Goal: Information Seeking & Learning: Compare options

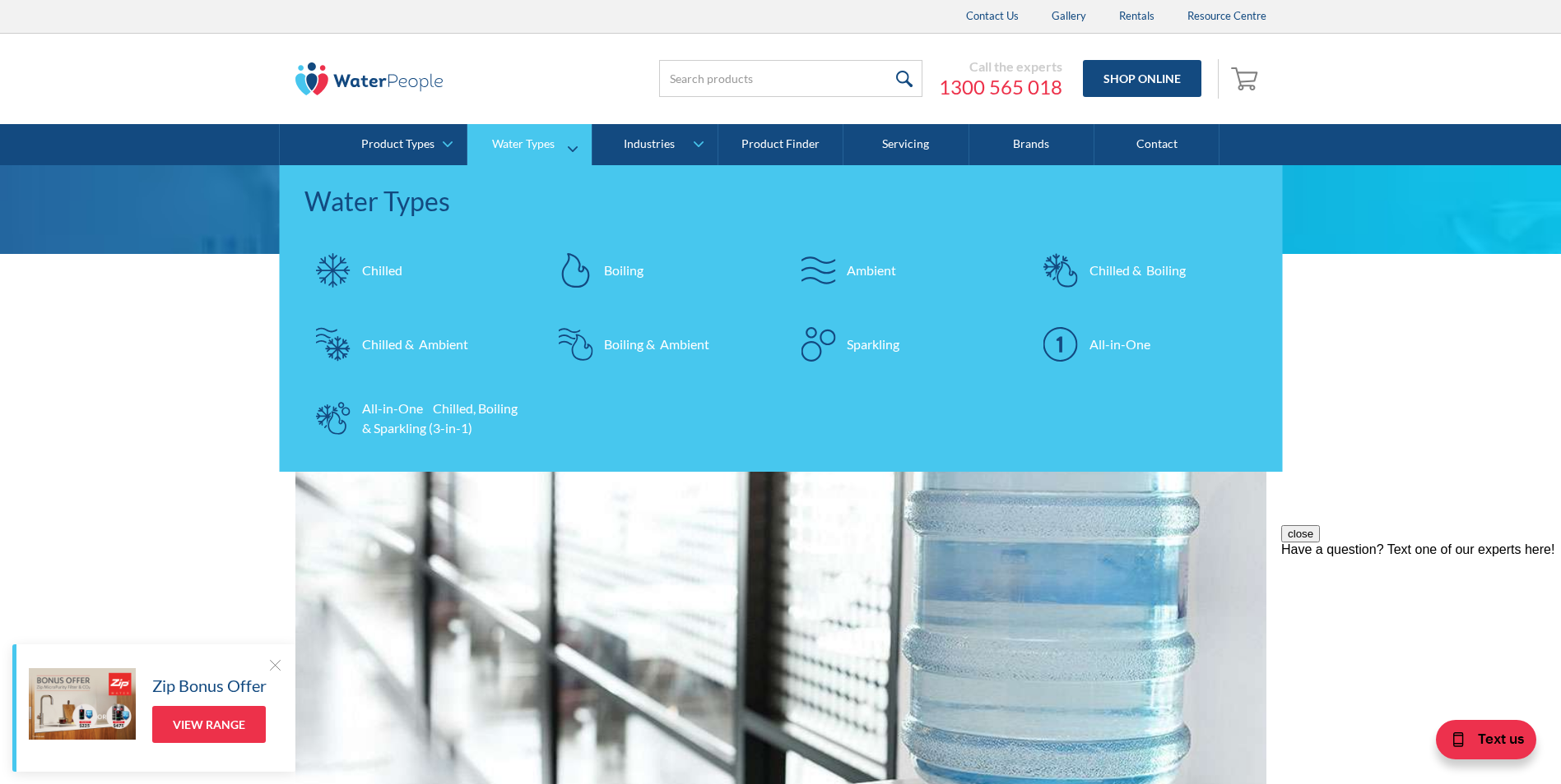
click at [386, 273] on div "Chilled" at bounding box center [382, 271] width 40 height 20
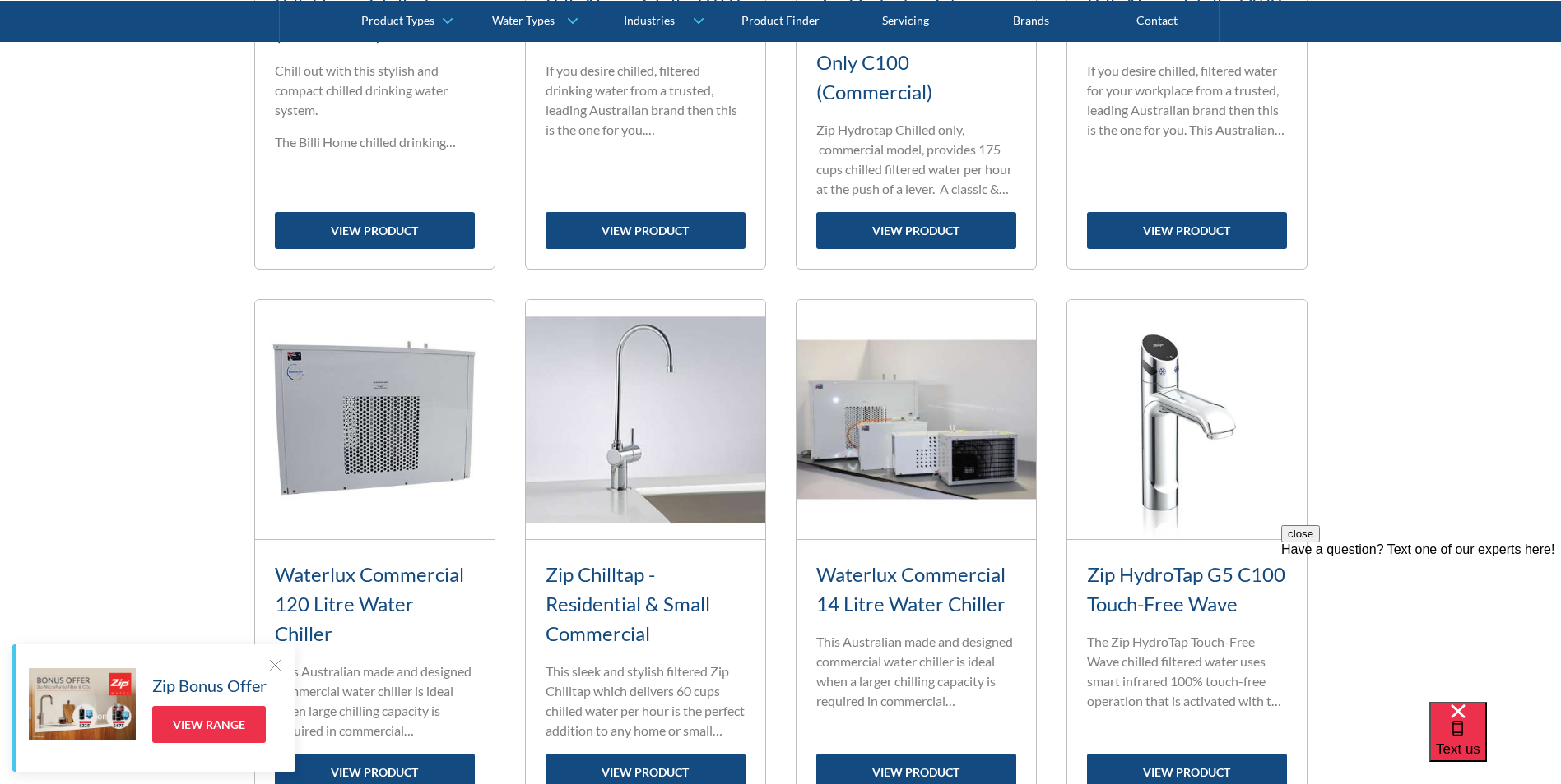
scroll to position [1862, 0]
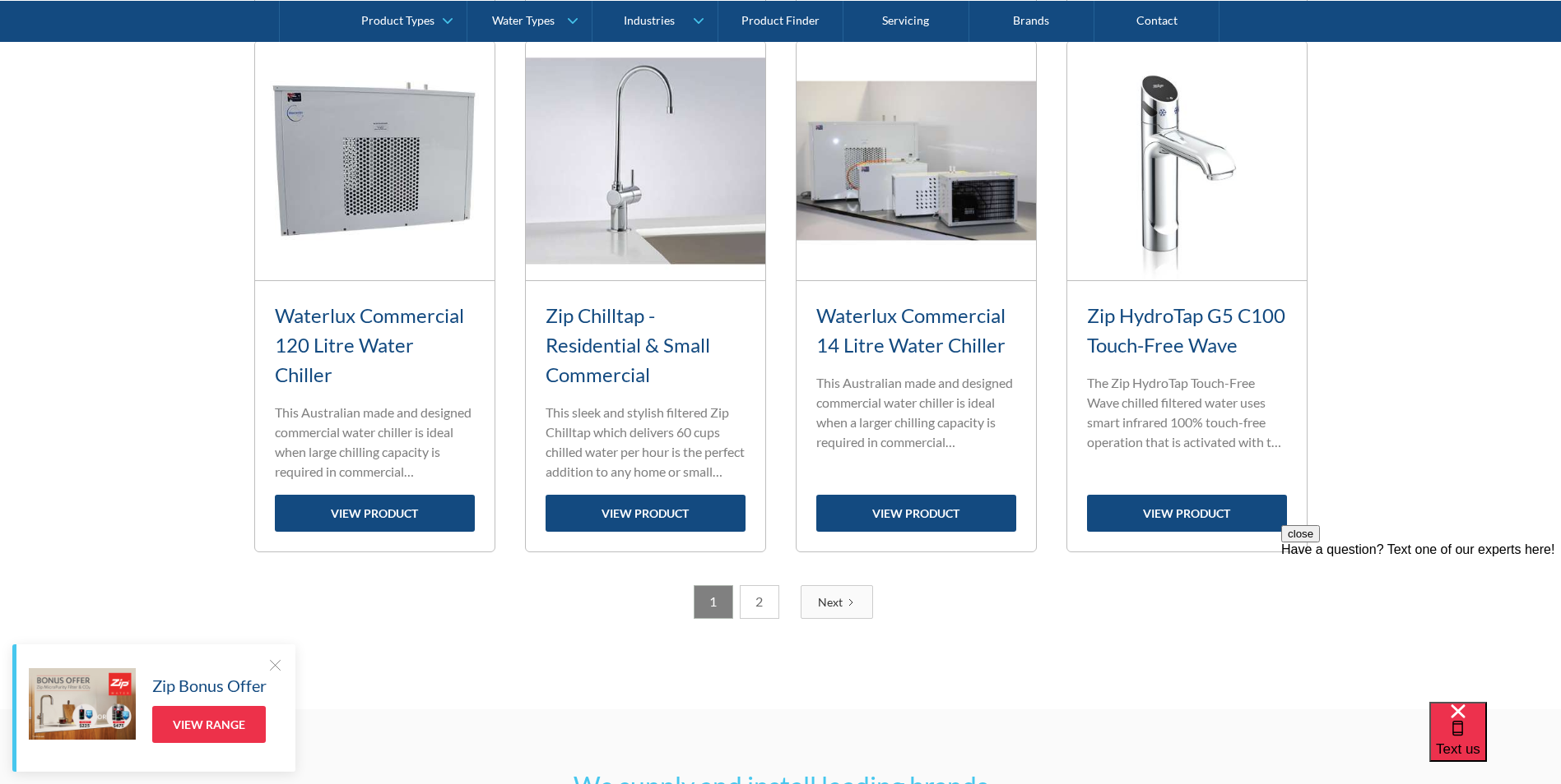
click at [843, 601] on link "Next" at bounding box center [836, 602] width 73 height 33
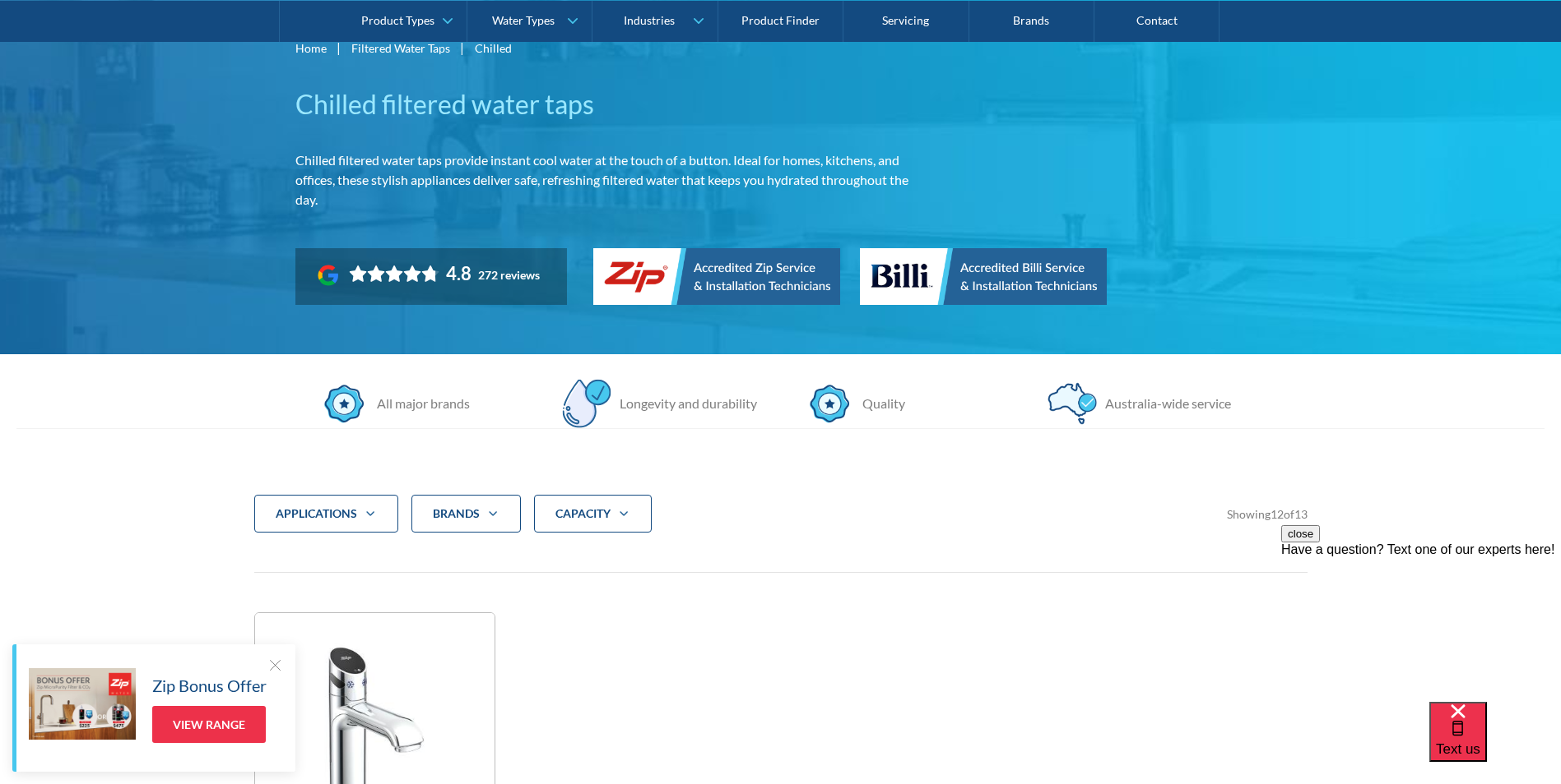
scroll to position [0, 0]
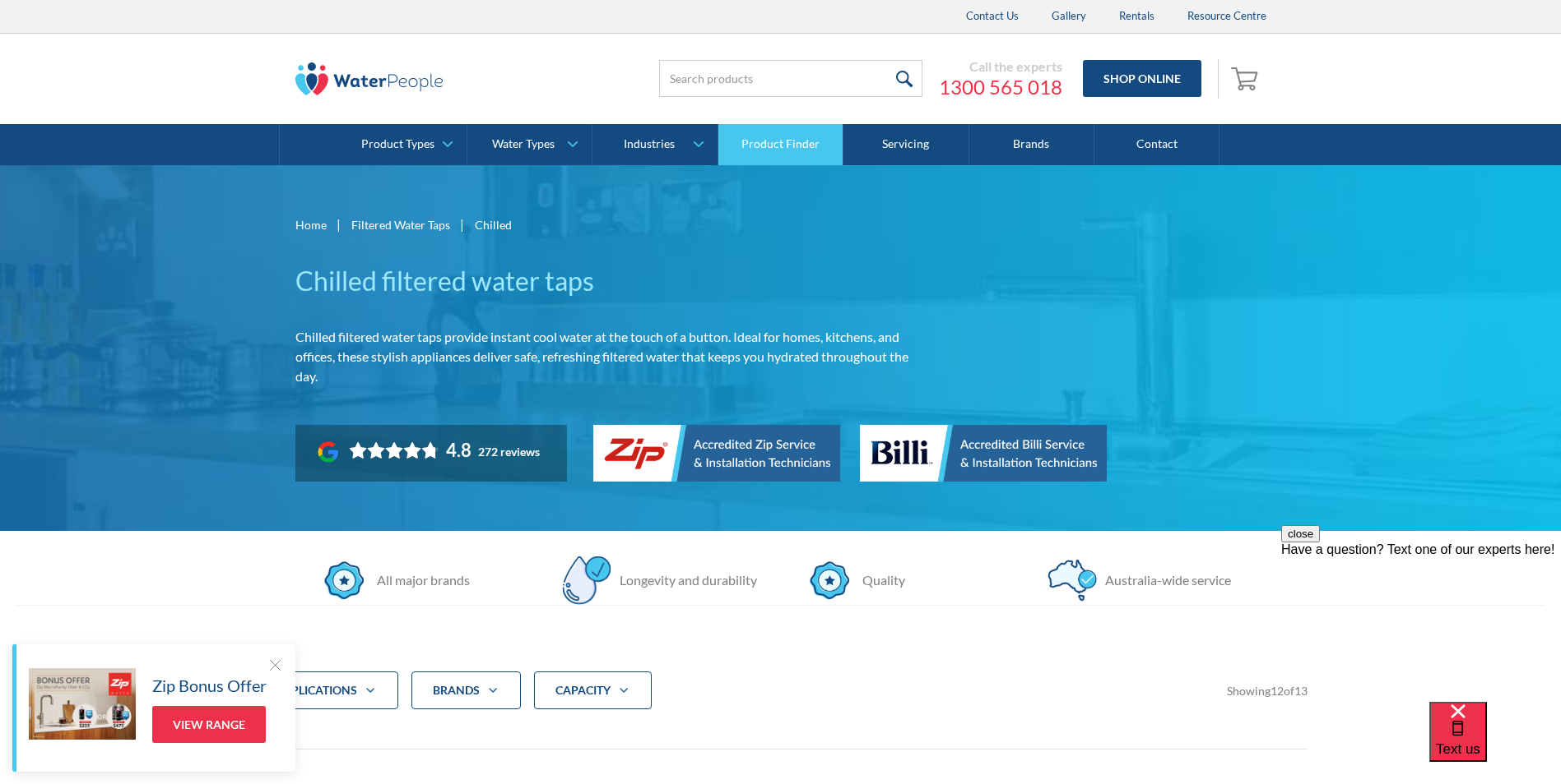
click at [803, 143] on link "Product Finder" at bounding box center [780, 145] width 125 height 41
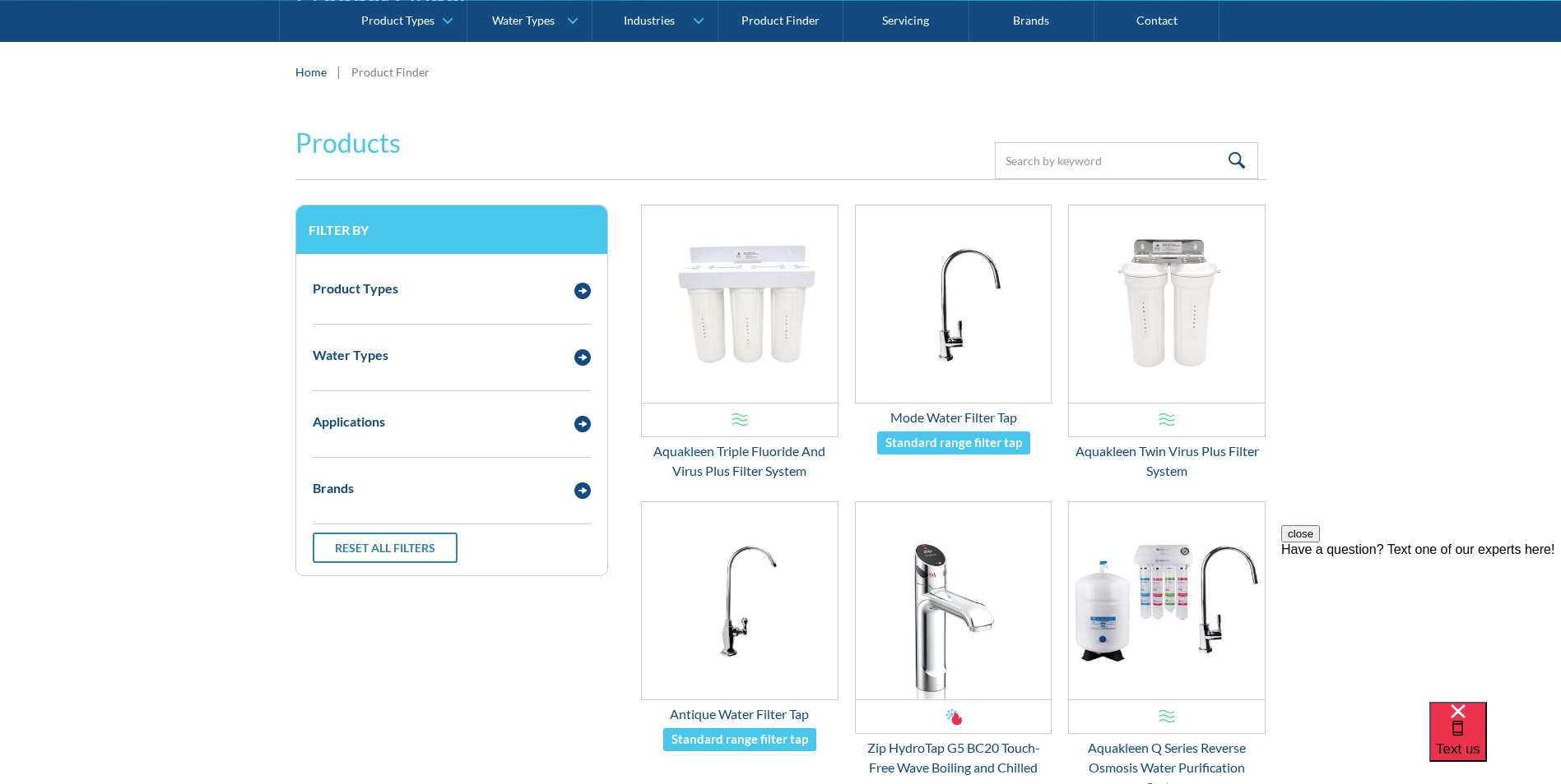
scroll to position [246, 0]
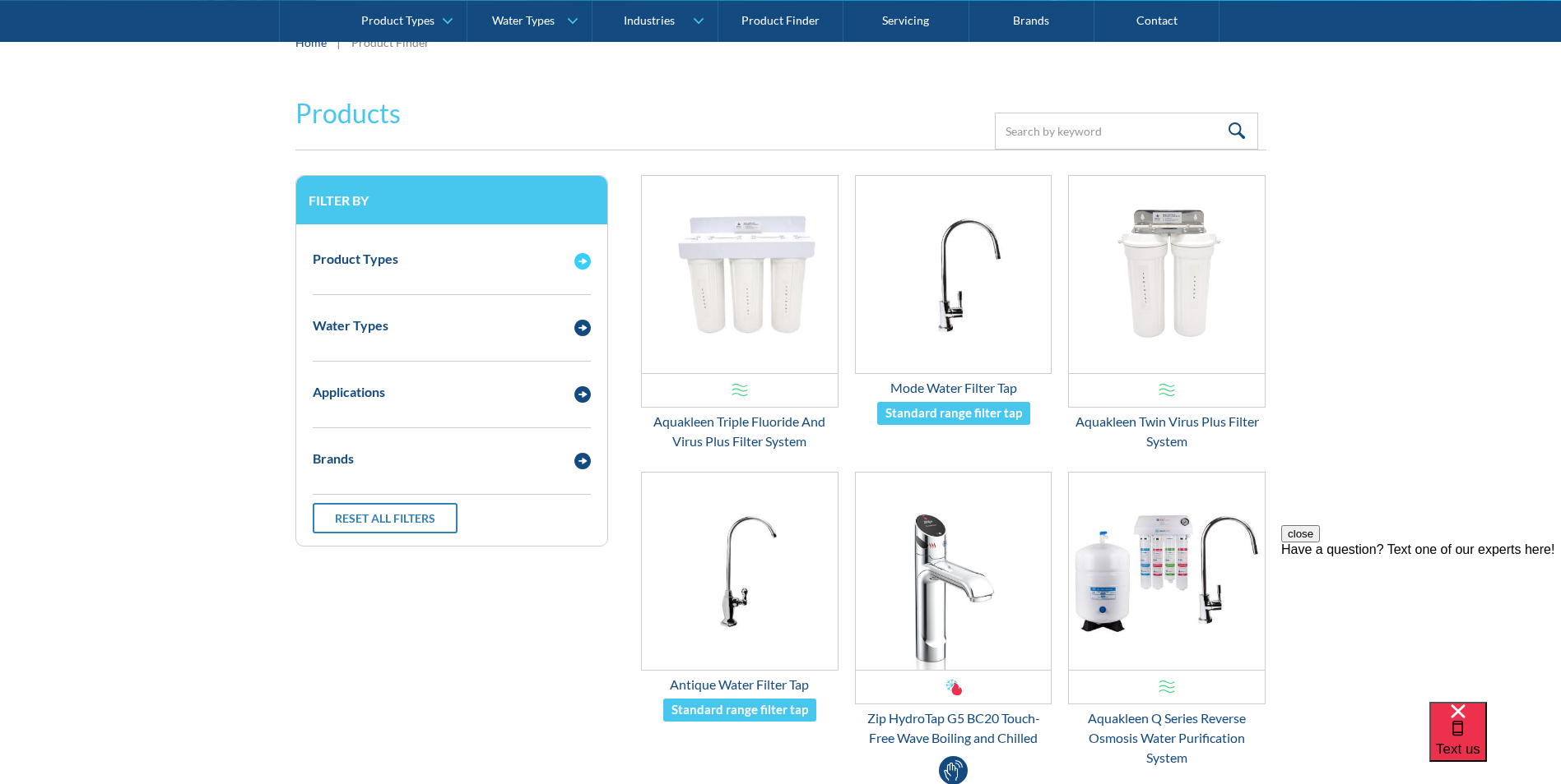
click at [581, 266] on img "Email Form 3" at bounding box center [582, 261] width 17 height 17
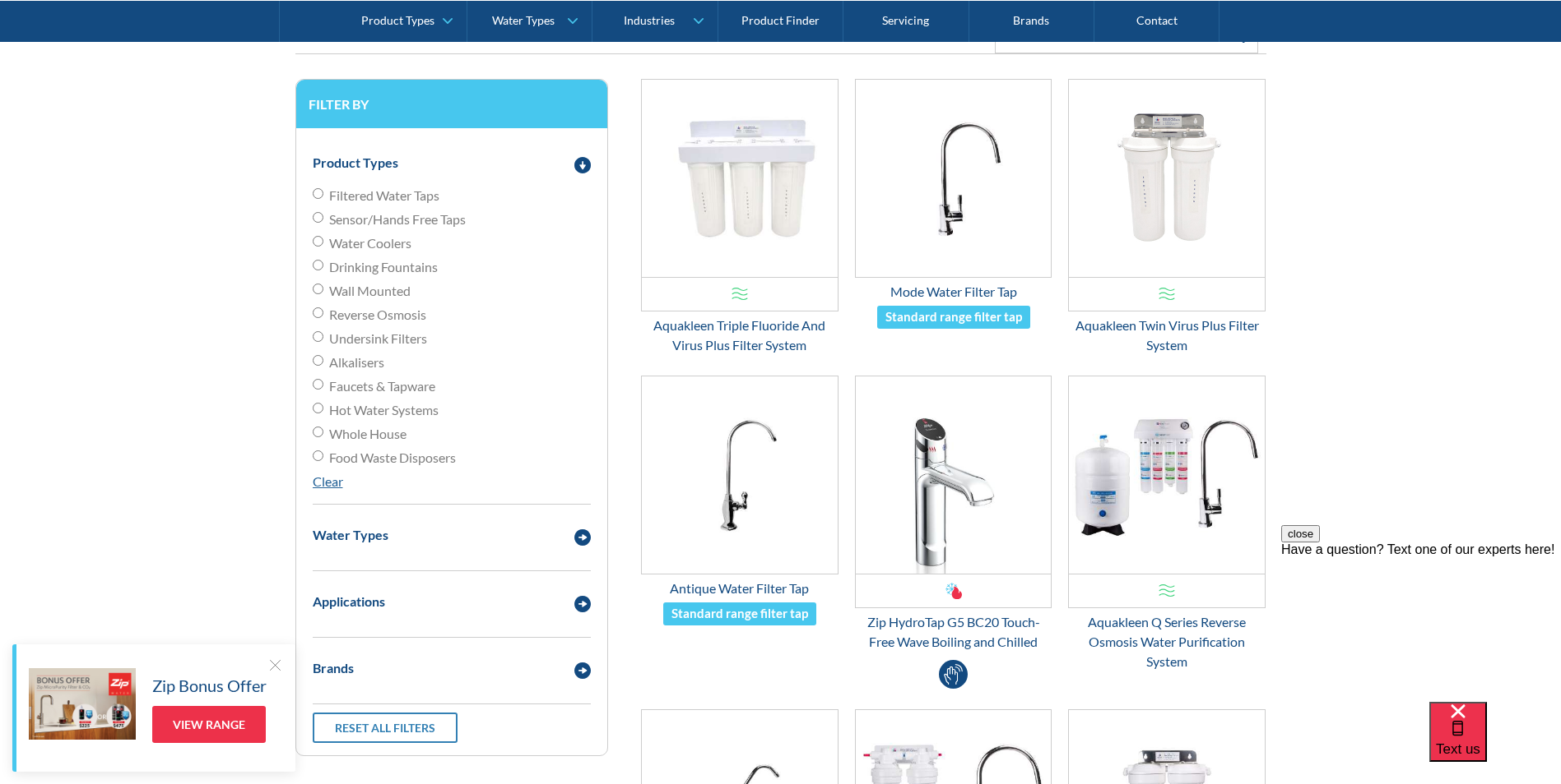
scroll to position [494, 0]
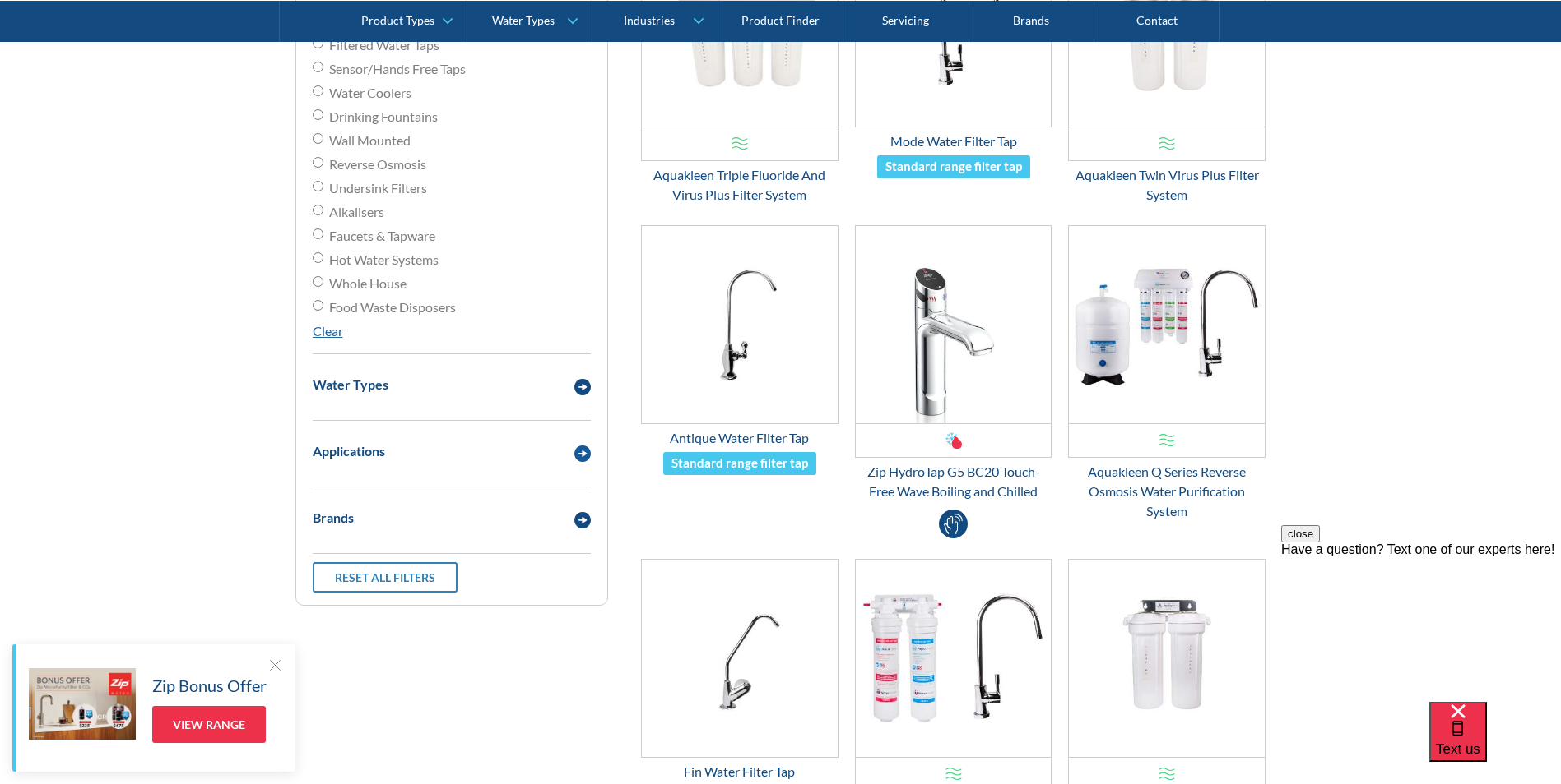
click at [513, 464] on div "Applications" at bounding box center [452, 451] width 295 height 45
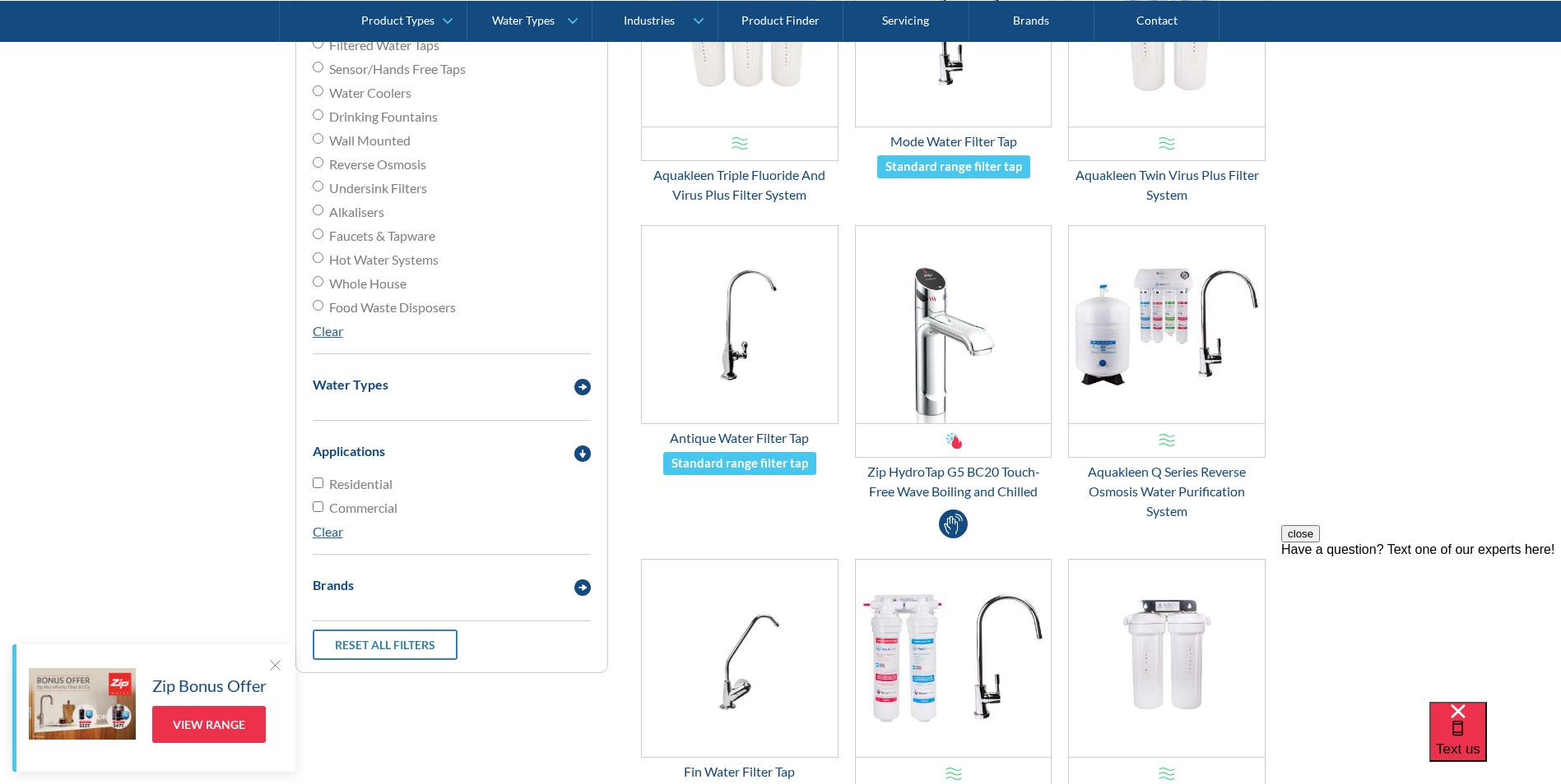
click at [314, 509] on input "Commercial" at bounding box center [317, 506] width 11 height 11
checkbox input "true"
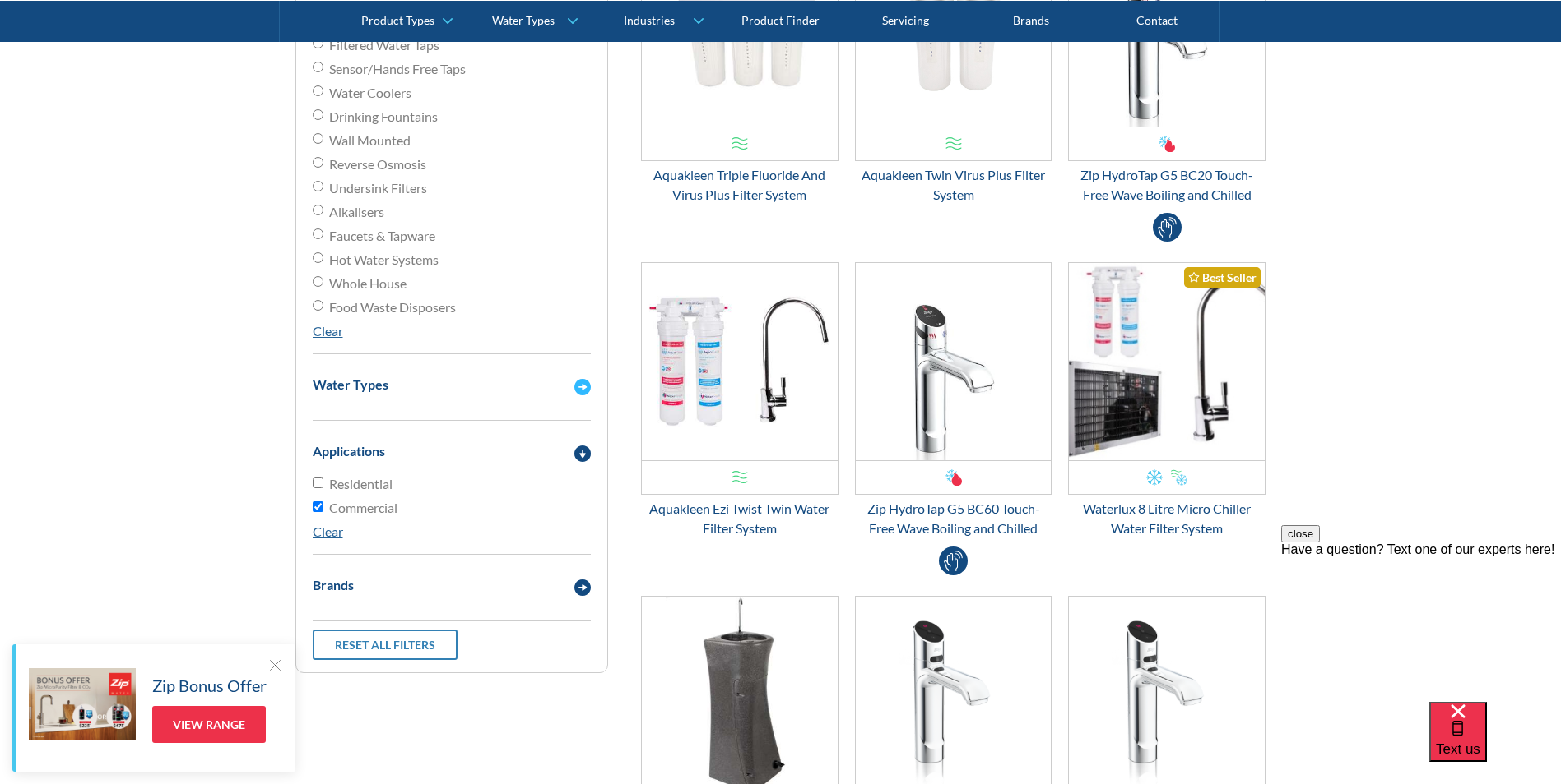
click at [527, 391] on div "Water Types" at bounding box center [435, 385] width 261 height 21
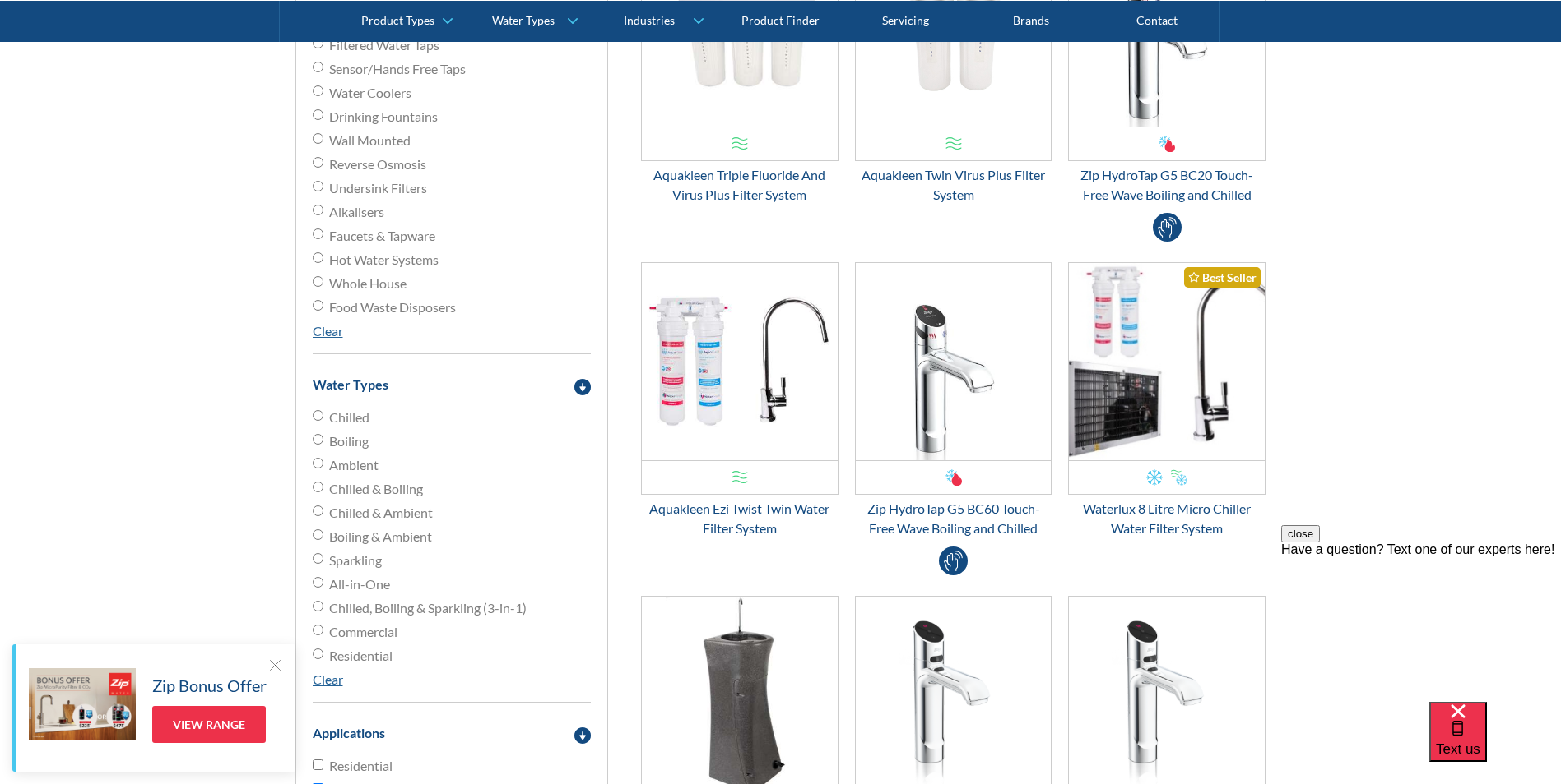
click at [319, 419] on input "Chilled" at bounding box center [317, 415] width 11 height 11
radio input "true"
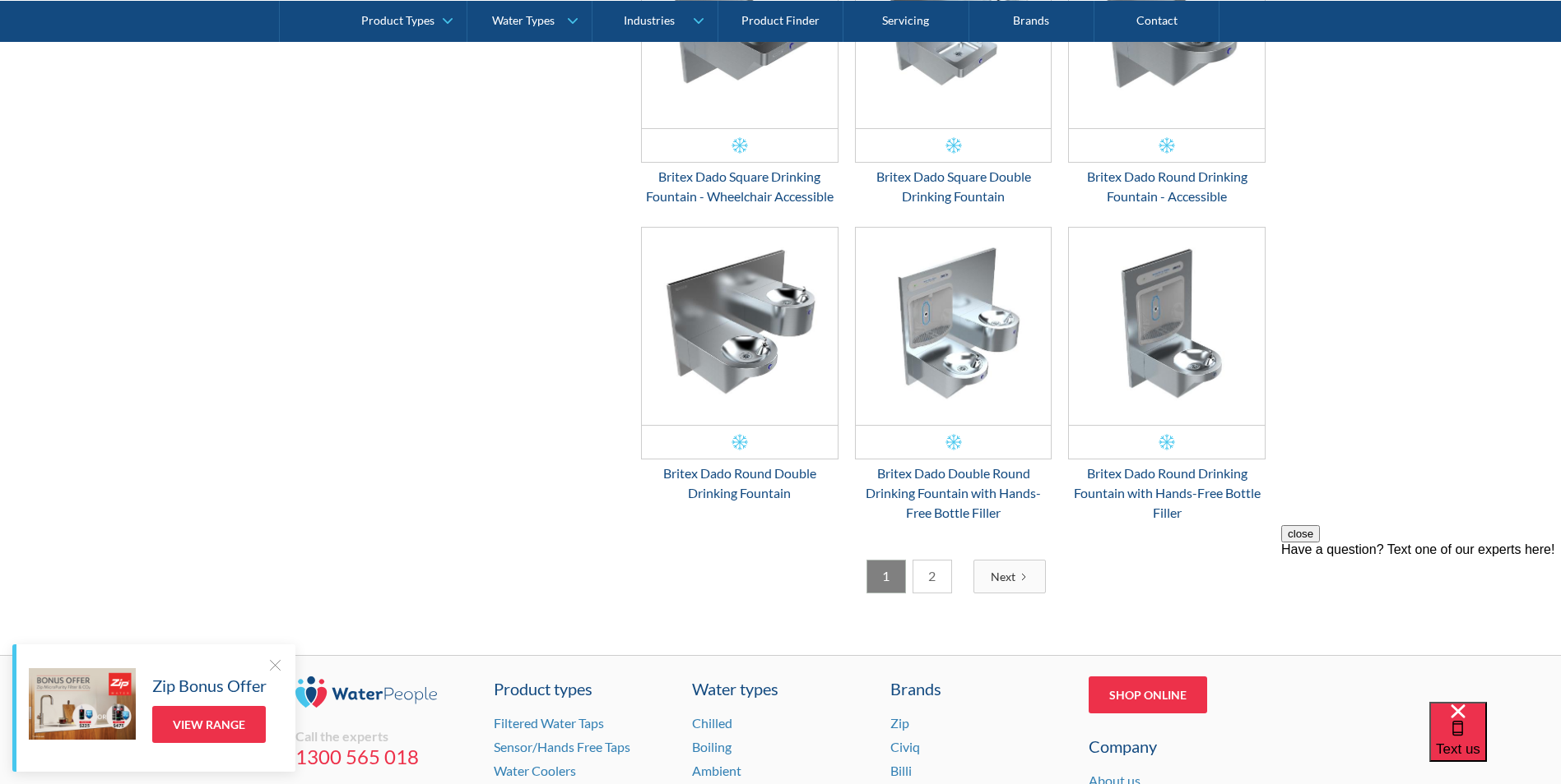
scroll to position [2382, 0]
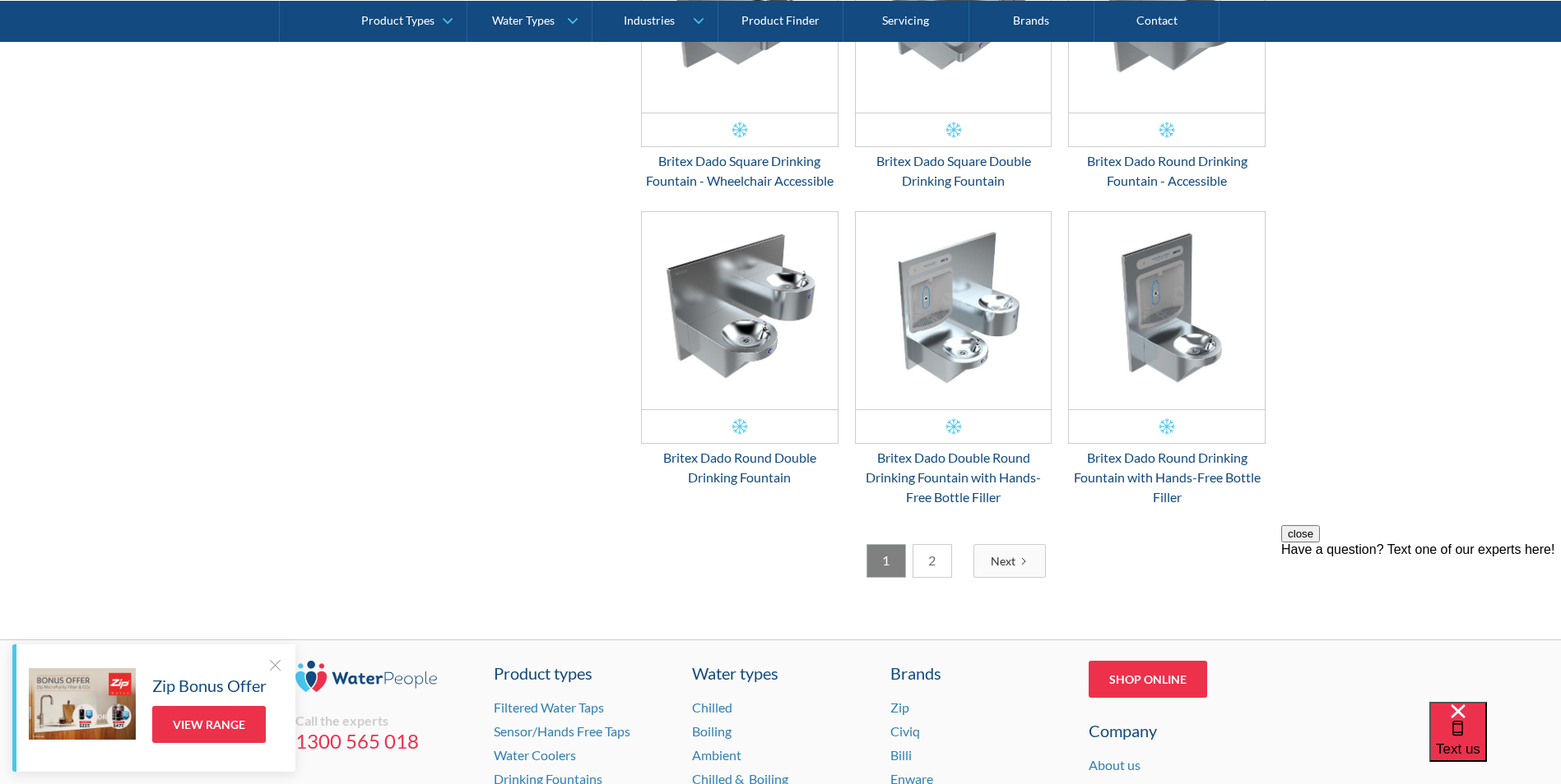
click at [993, 552] on div "Next" at bounding box center [1002, 561] width 25 height 18
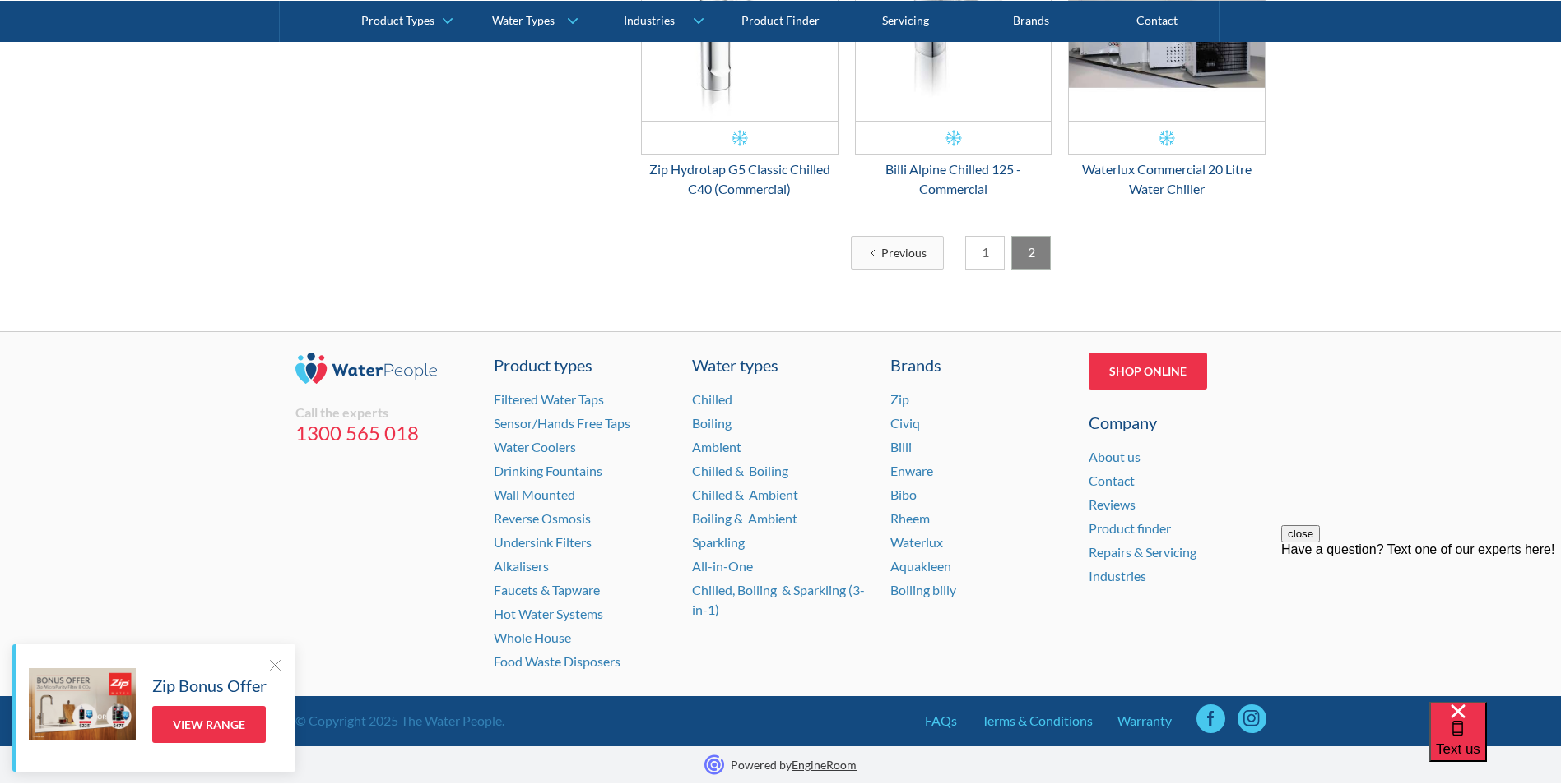
scroll to position [2494, 0]
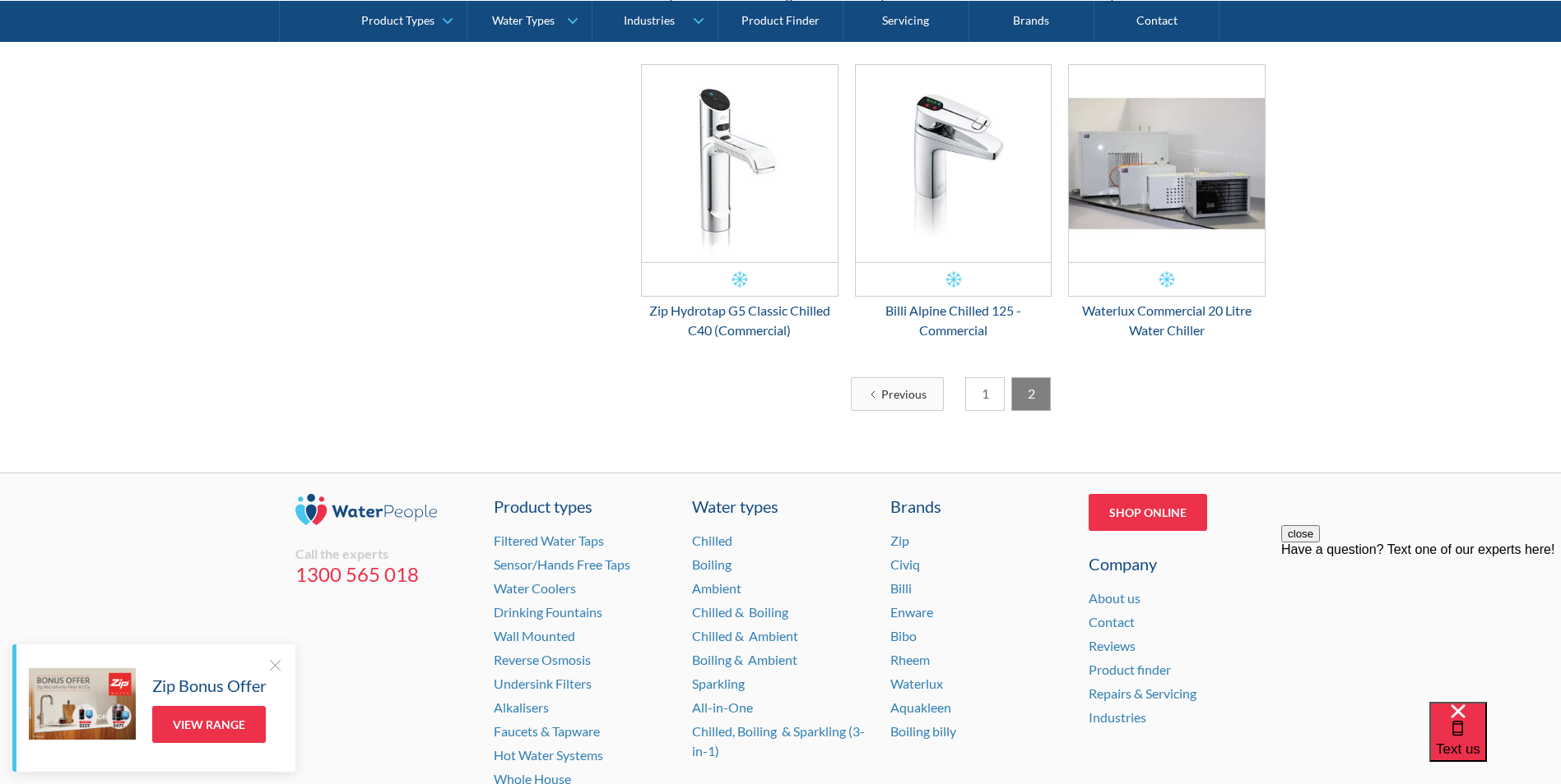
click at [977, 392] on link "1" at bounding box center [985, 394] width 39 height 33
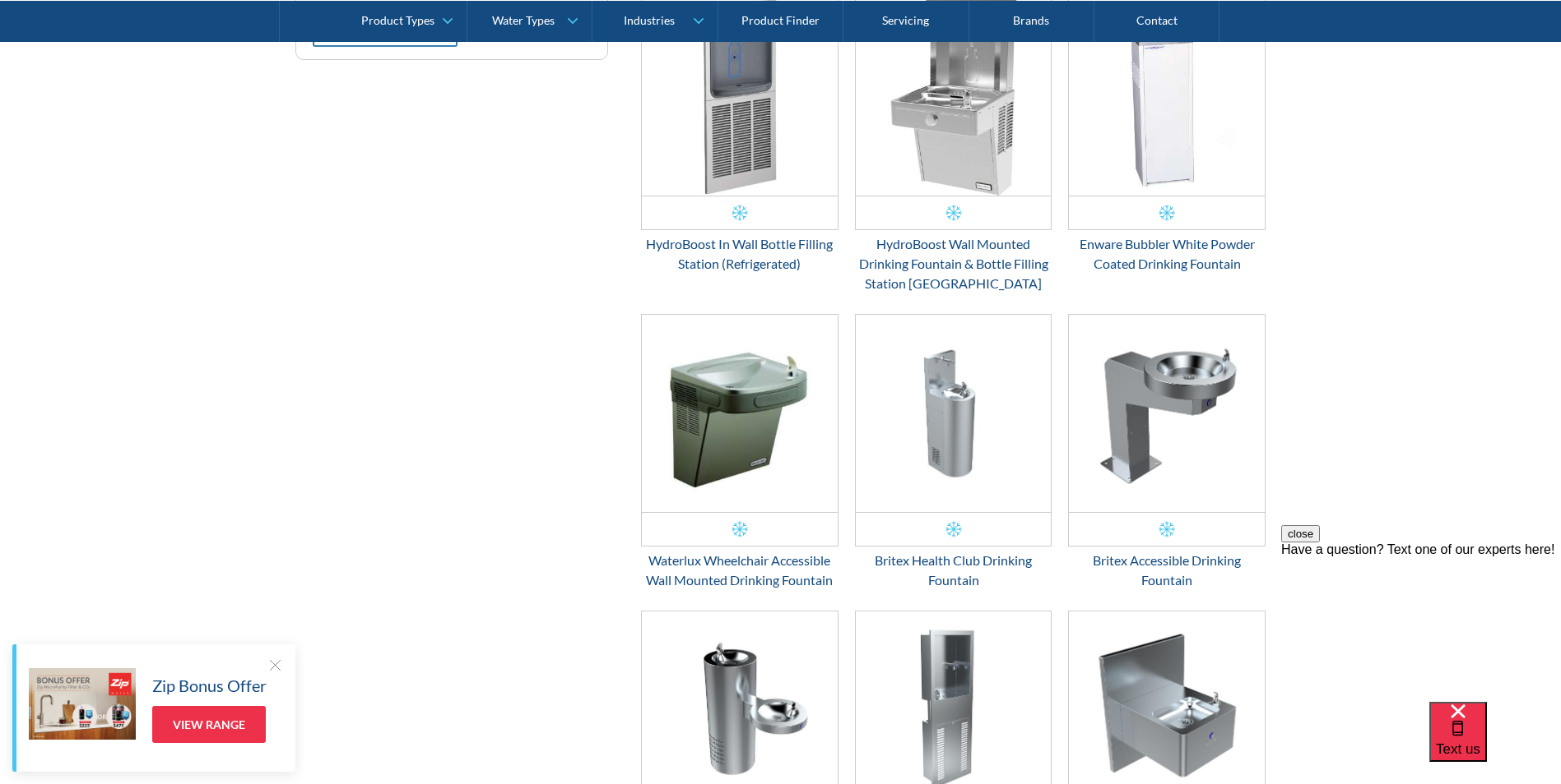
scroll to position [1403, 0]
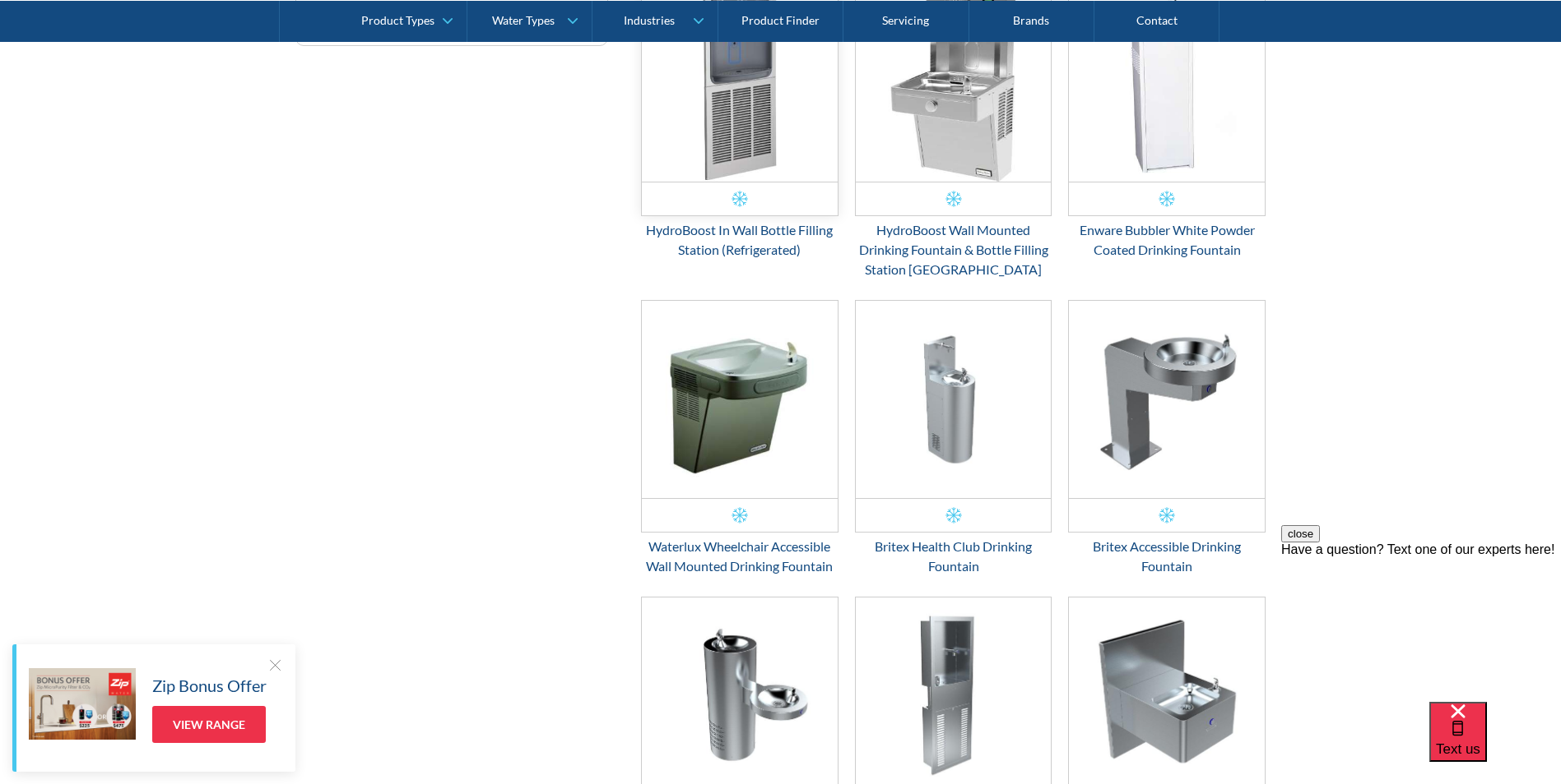
click at [768, 123] on img "Email Form 3" at bounding box center [739, 82] width 195 height 197
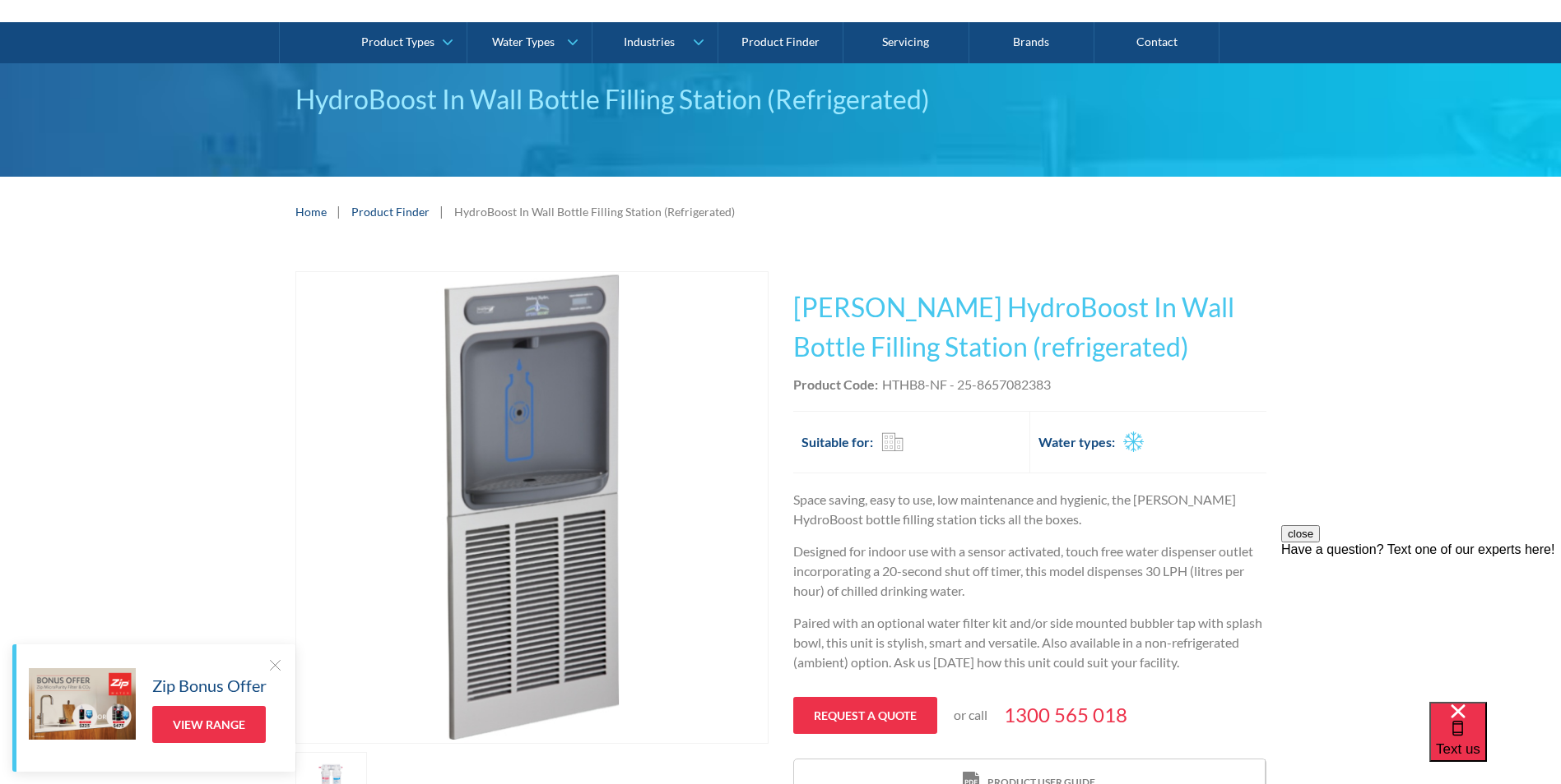
scroll to position [246, 0]
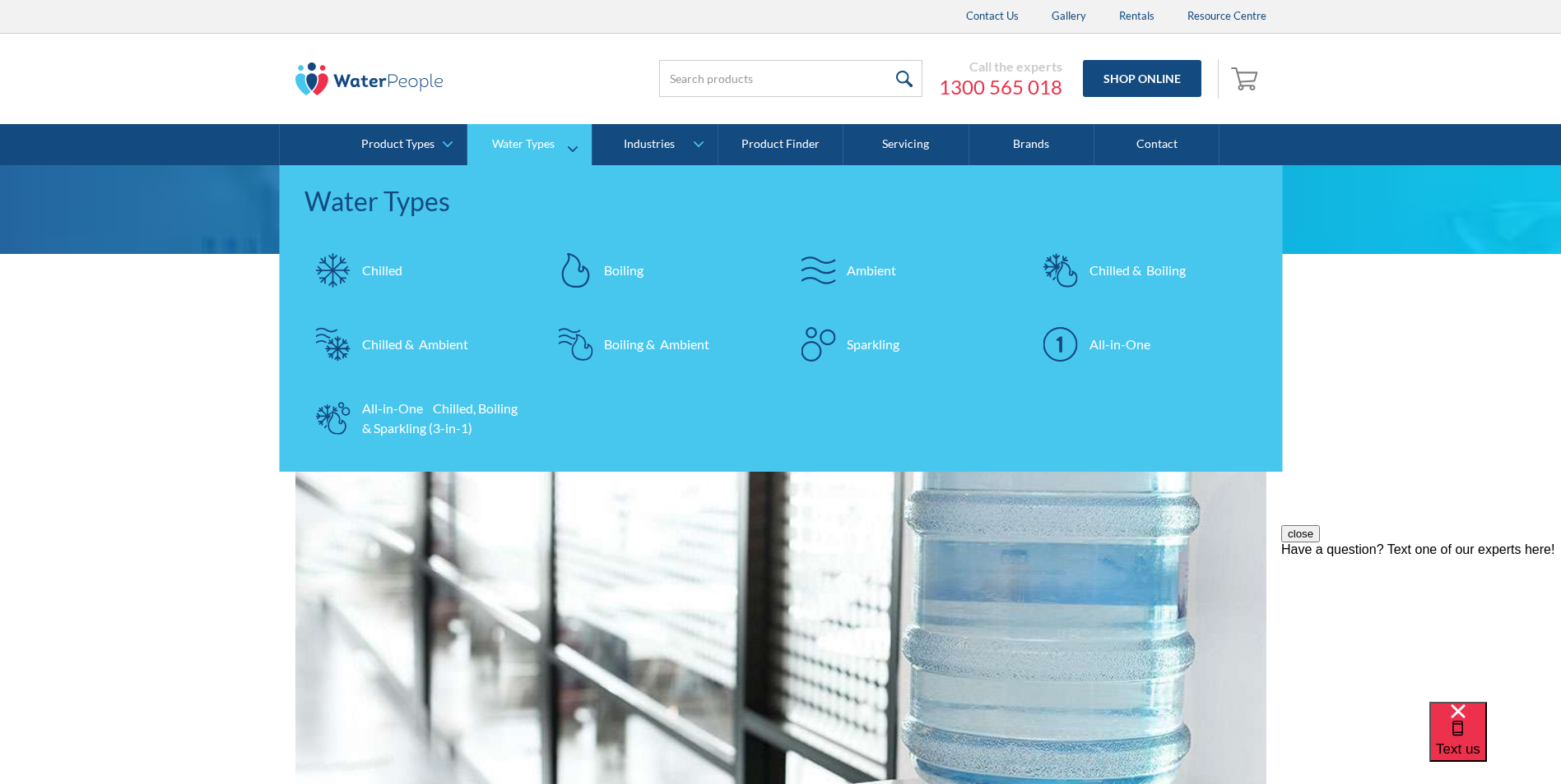
click at [385, 268] on div "Chilled" at bounding box center [382, 271] width 40 height 20
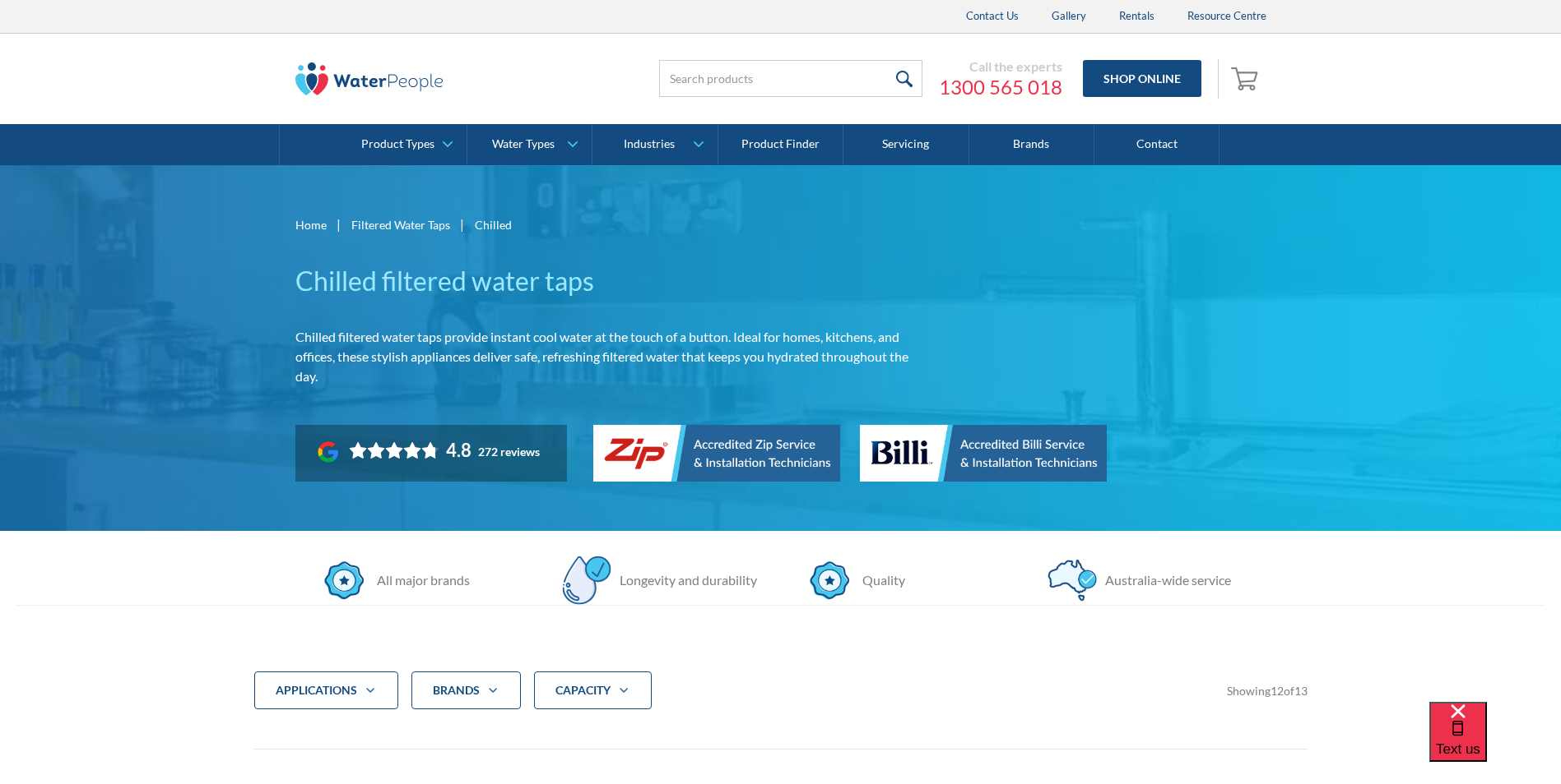
click at [647, 583] on div "Longevity and durability" at bounding box center [684, 581] width 145 height 20
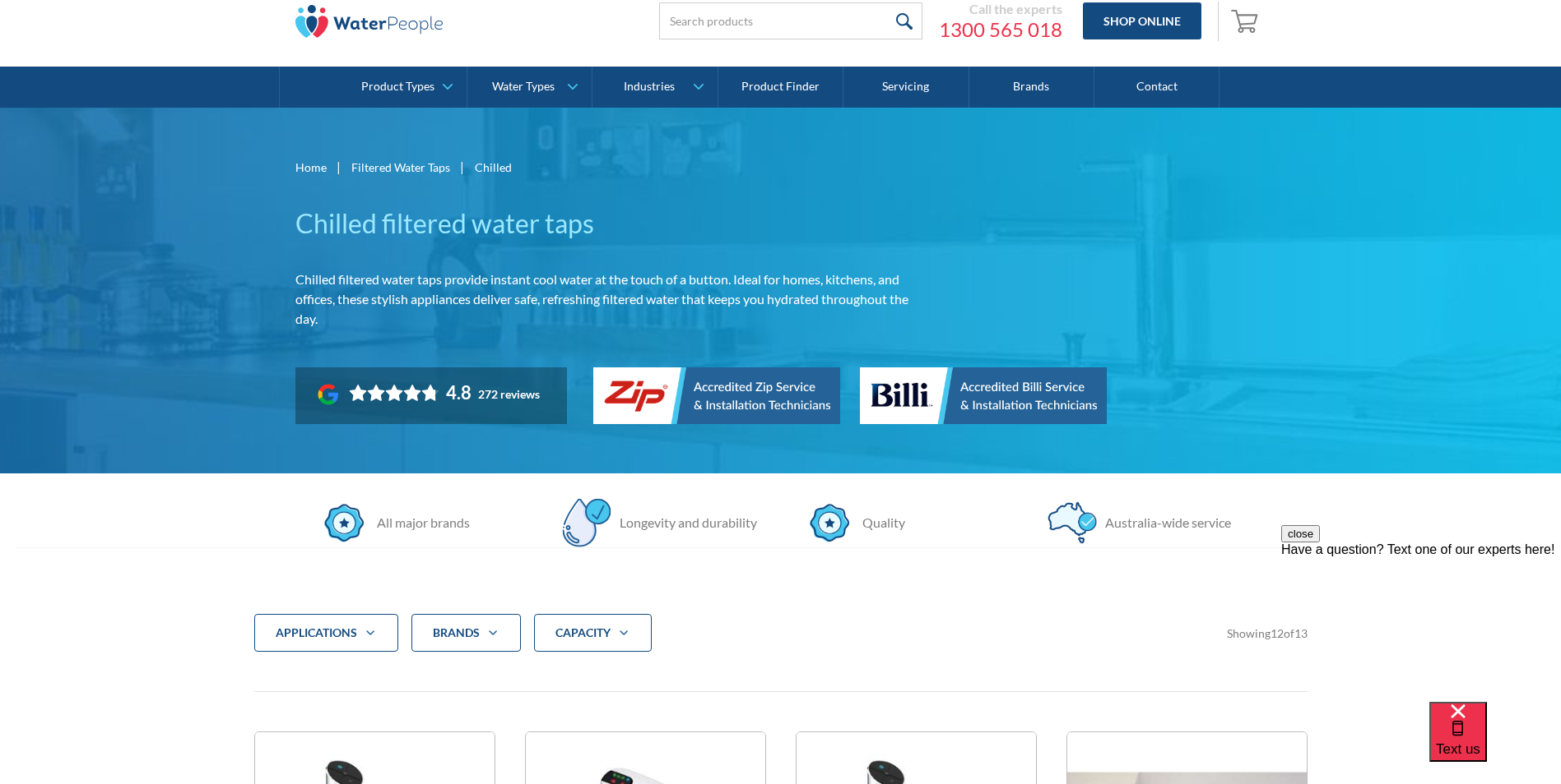
scroll to position [329, 0]
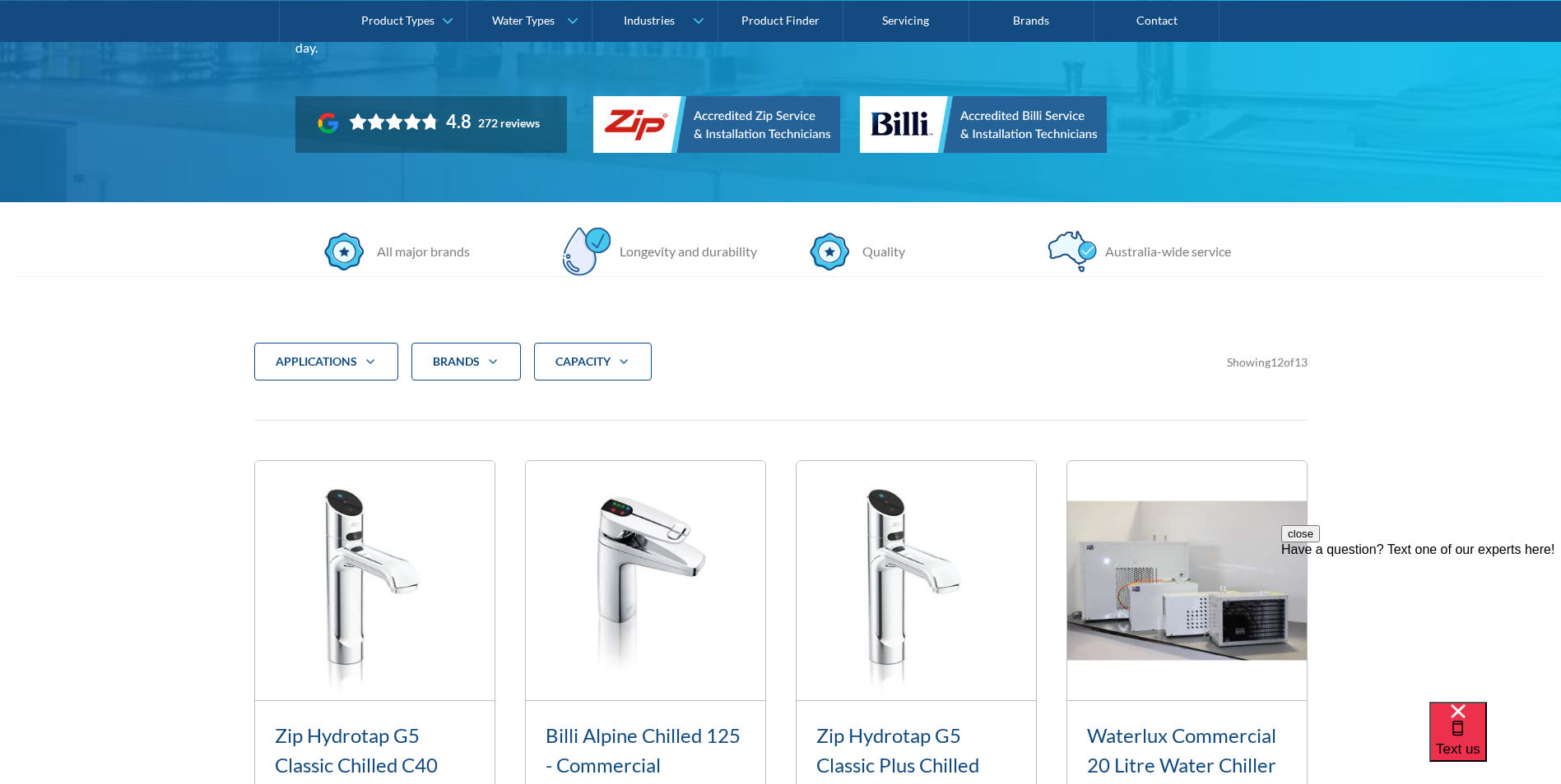
click at [367, 364] on icon "Filter 5" at bounding box center [370, 361] width 20 height 13
click at [320, 417] on span "Commercial" at bounding box center [331, 411] width 69 height 20
click at [298, 412] on input "Commercial" at bounding box center [293, 406] width 11 height 11
checkbox input "true"
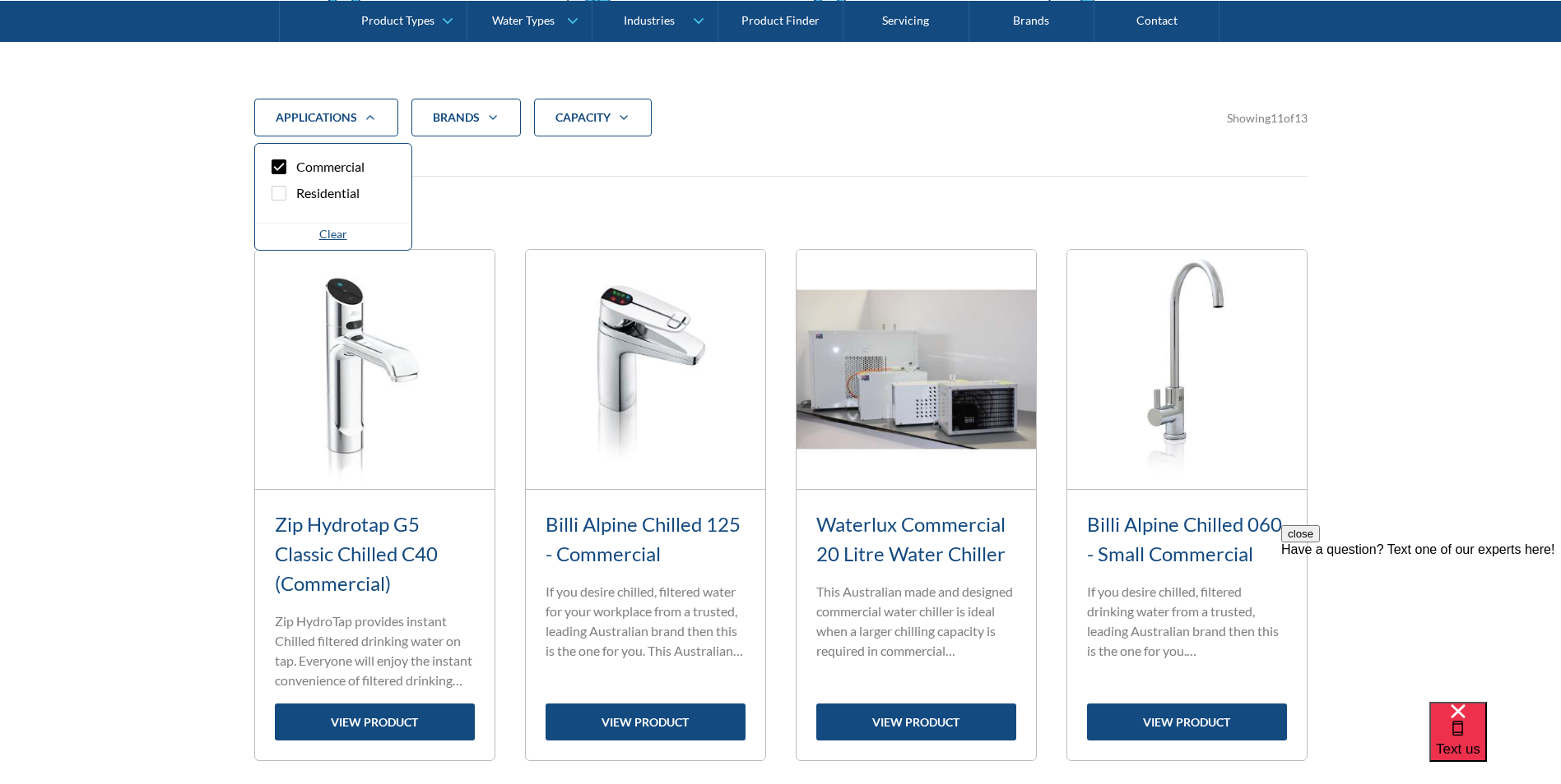
scroll to position [605, 0]
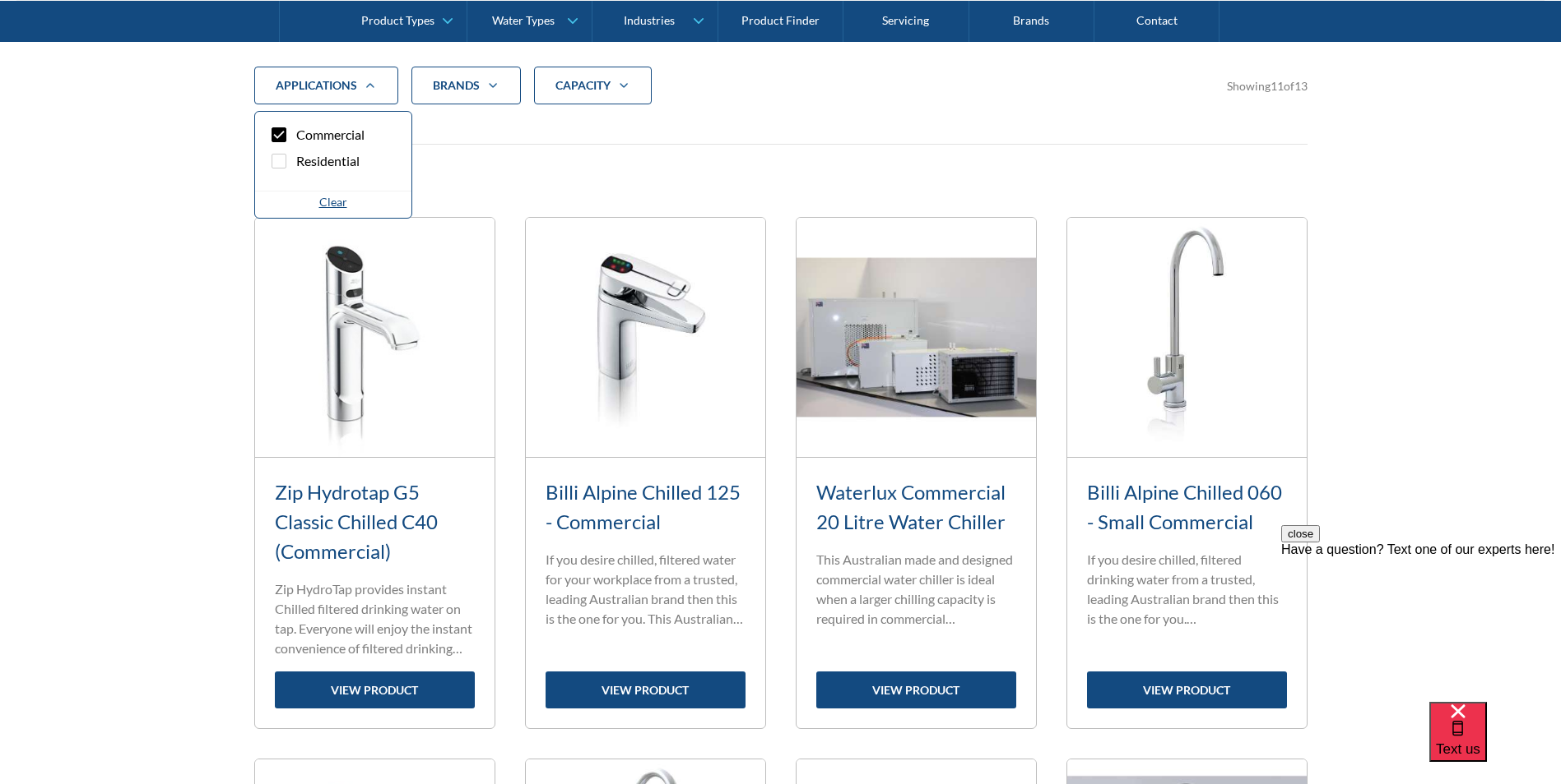
click at [460, 89] on div "Brands" at bounding box center [457, 85] width 47 height 17
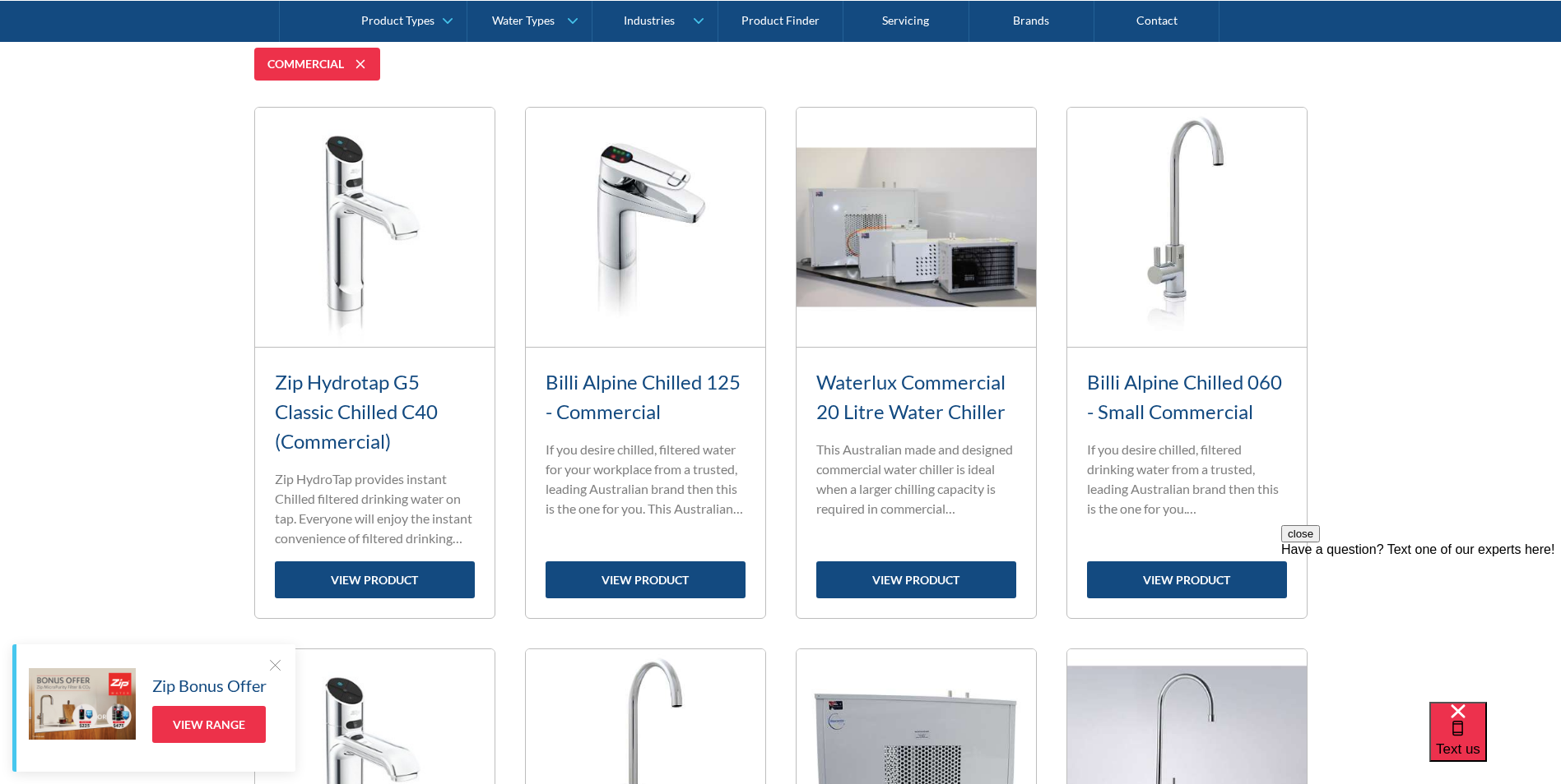
scroll to position [688, 0]
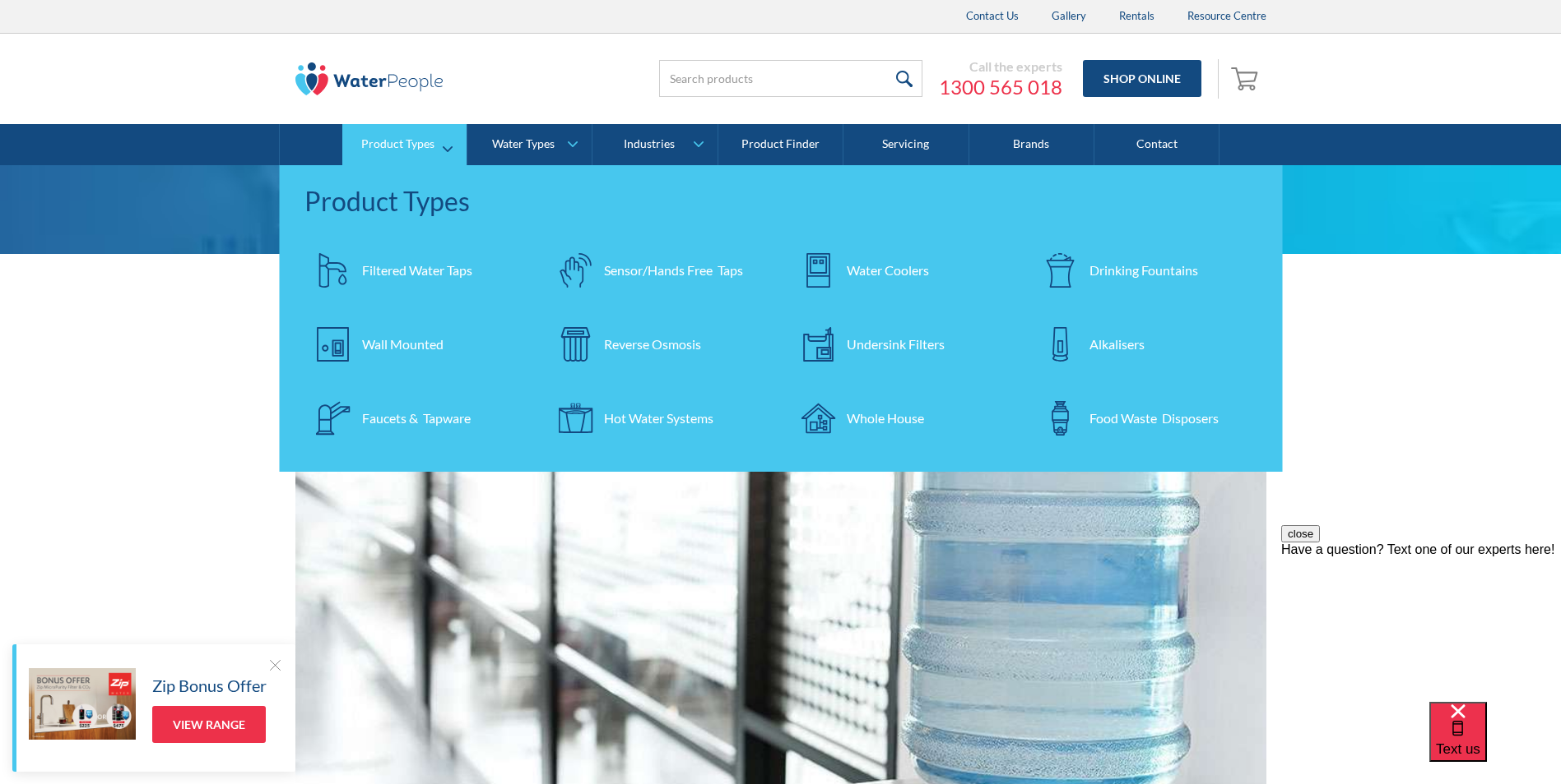
click at [901, 271] on div "Water Coolers" at bounding box center [888, 271] width 82 height 20
click at [1109, 273] on div "Drinking Fountains" at bounding box center [1143, 271] width 109 height 20
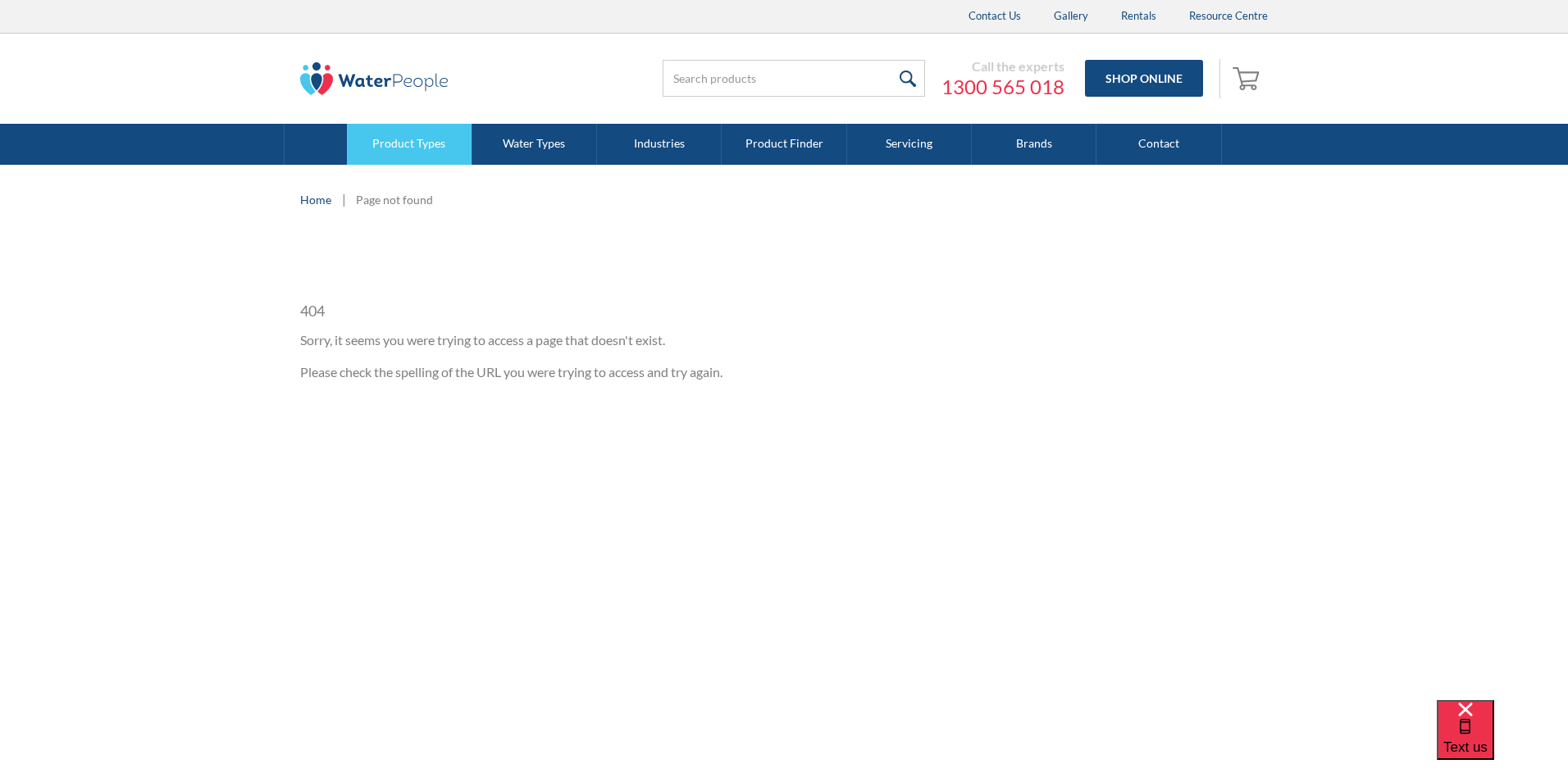
click at [379, 153] on link "Product Types" at bounding box center [408, 145] width 124 height 41
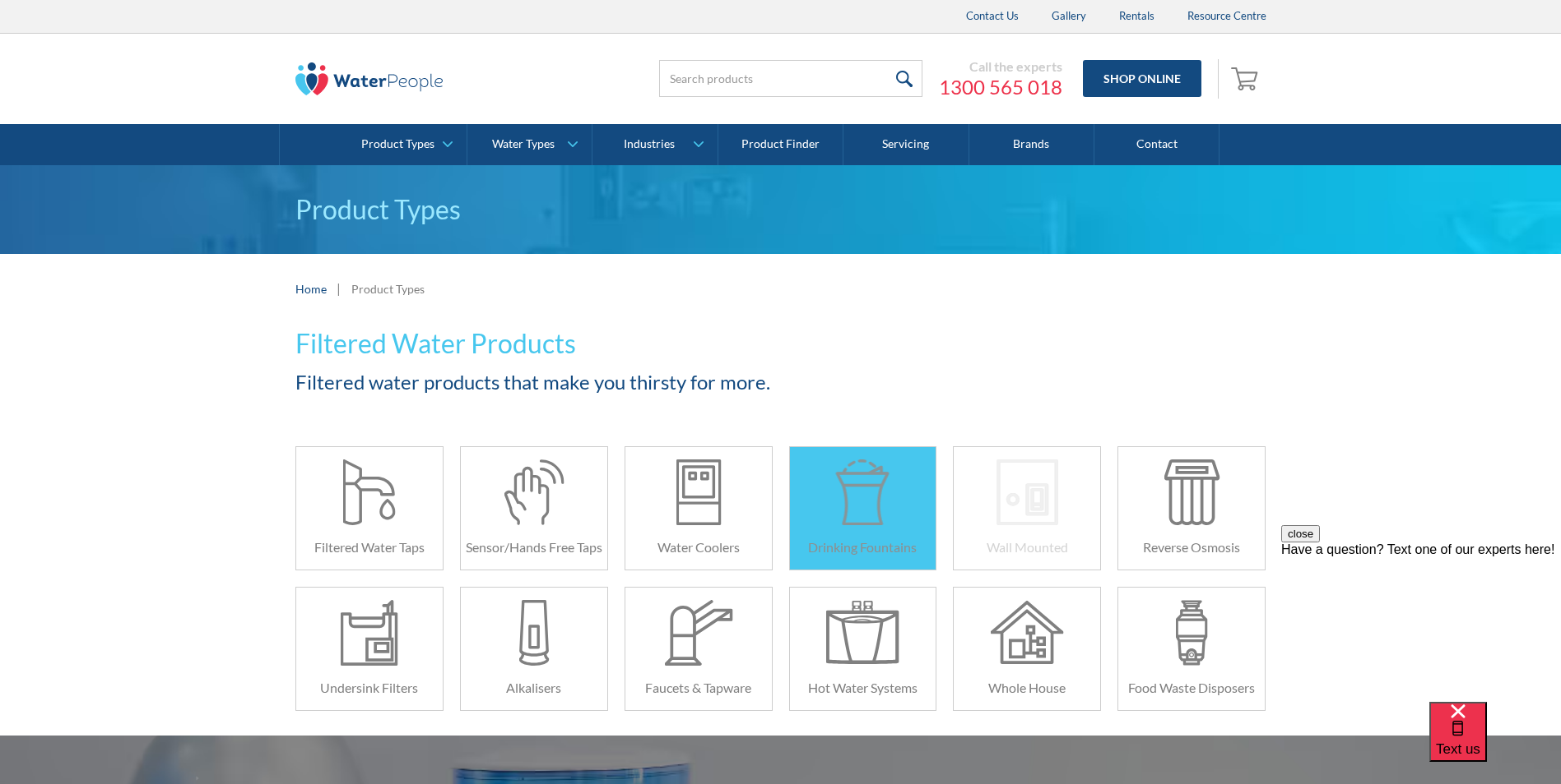
click at [871, 502] on div at bounding box center [862, 492] width 74 height 66
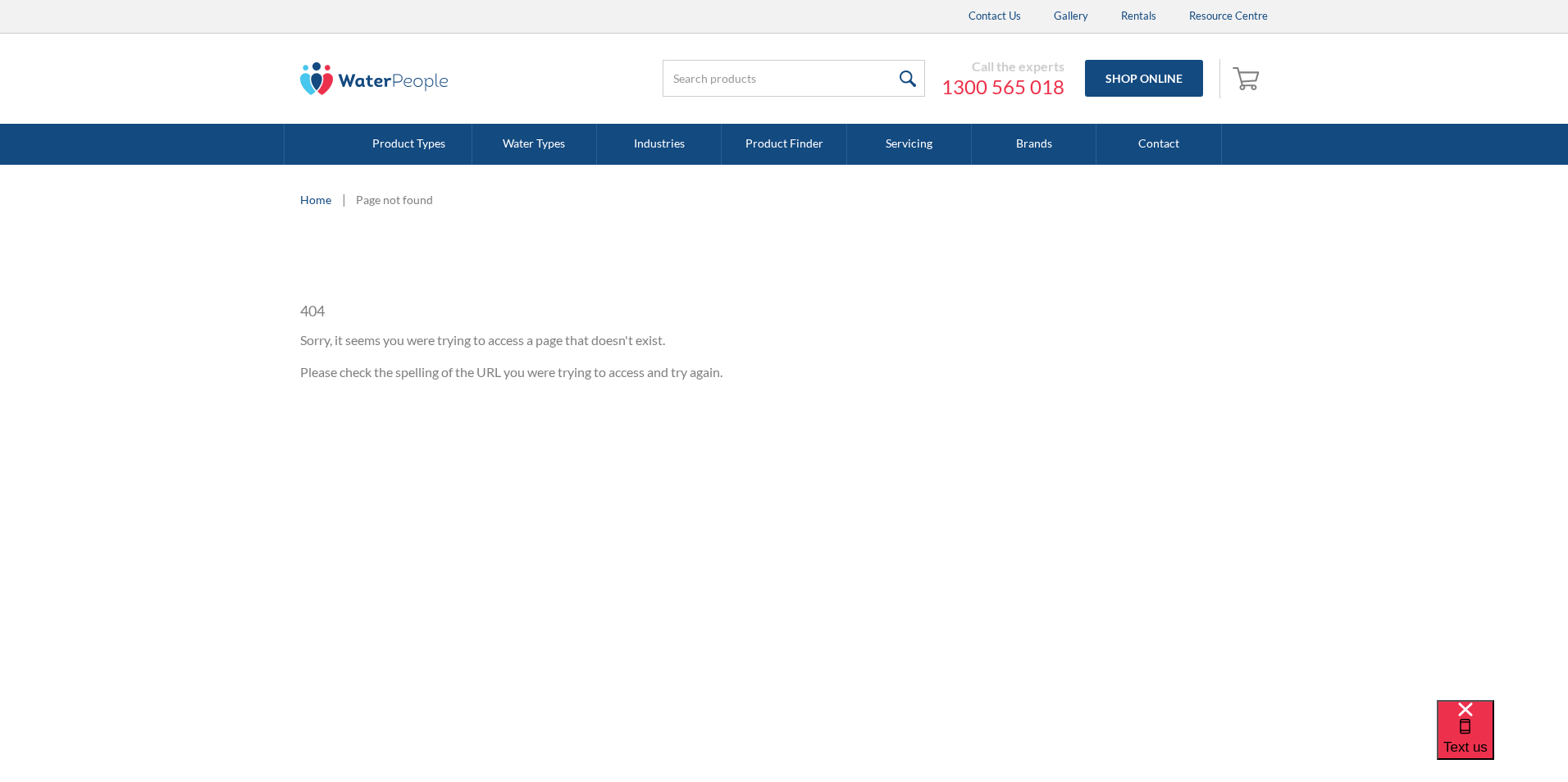
click at [327, 204] on link "Home" at bounding box center [316, 200] width 31 height 18
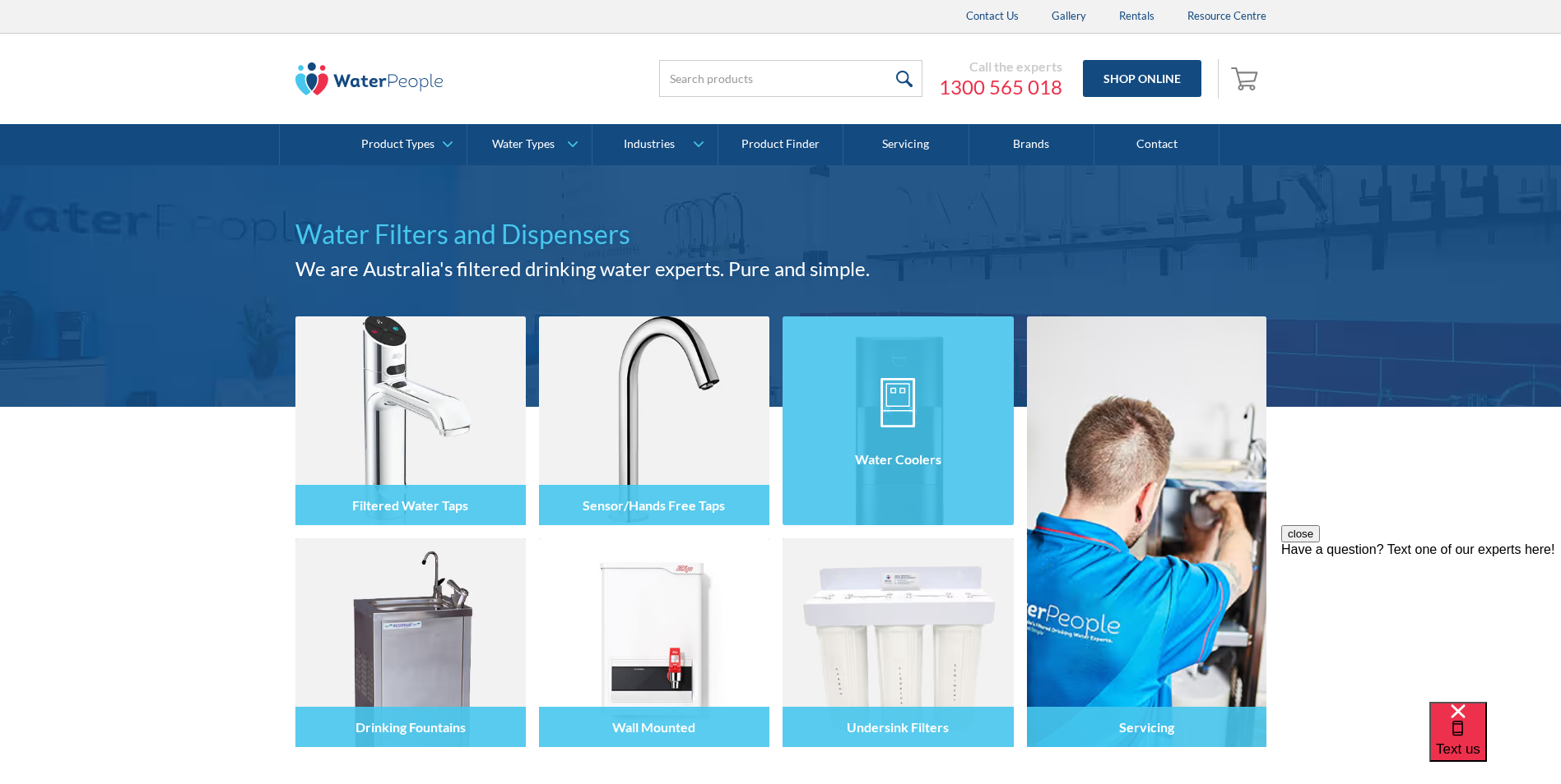
click at [942, 387] on div at bounding box center [897, 436] width 231 height 99
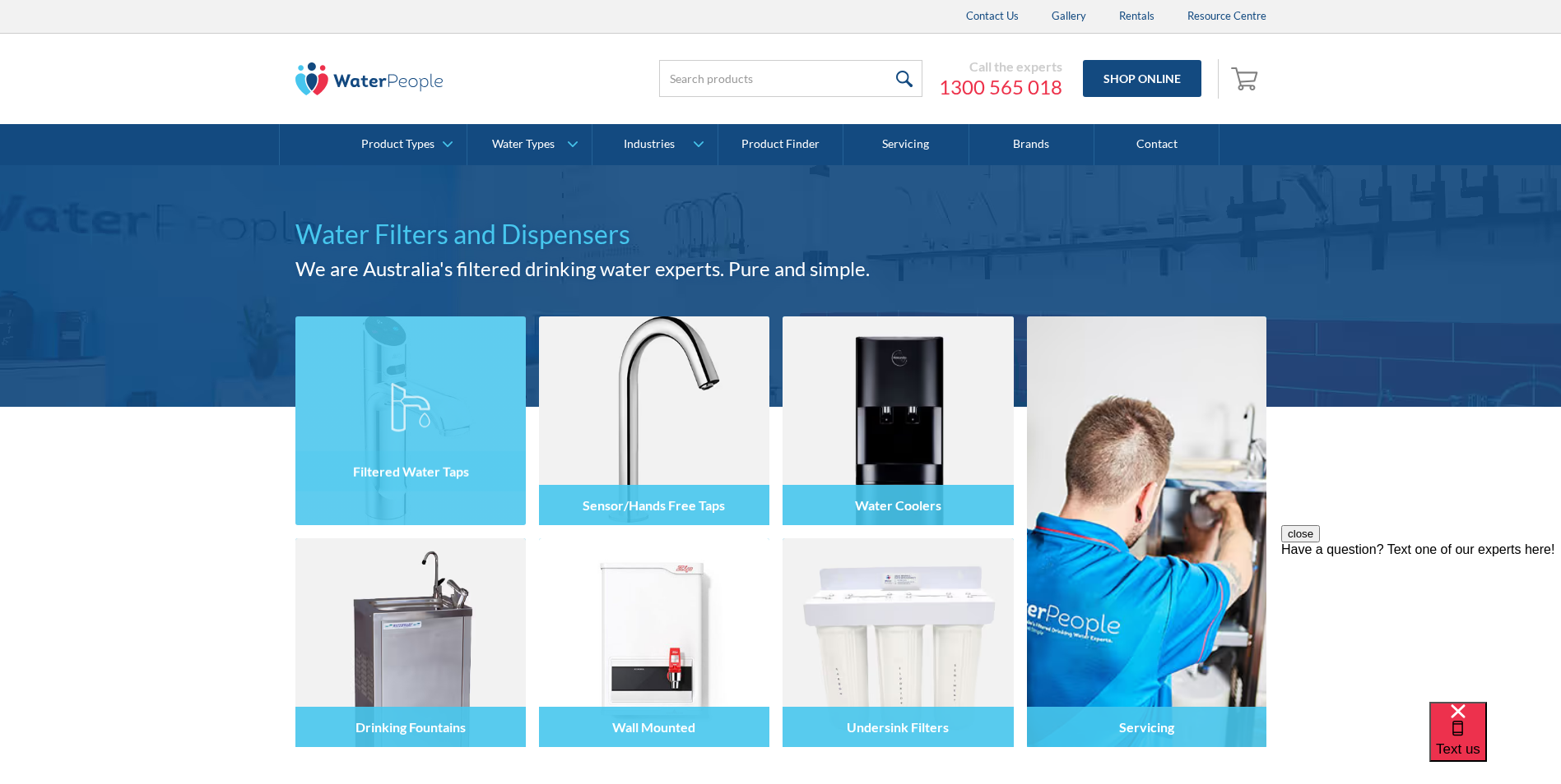
click at [448, 398] on div at bounding box center [410, 436] width 231 height 99
